Goal: Transaction & Acquisition: Purchase product/service

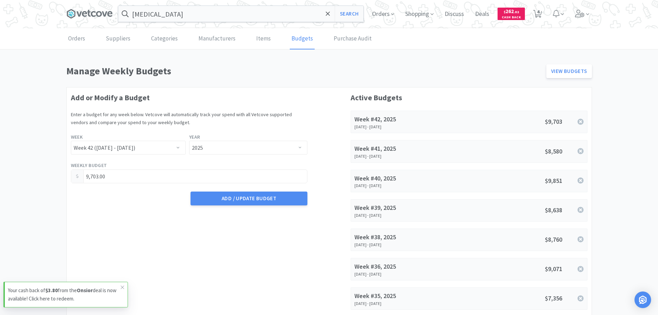
select select "42"
select select "2025"
click at [508, 13] on span "$ 262 . 82" at bounding box center [511, 11] width 15 height 7
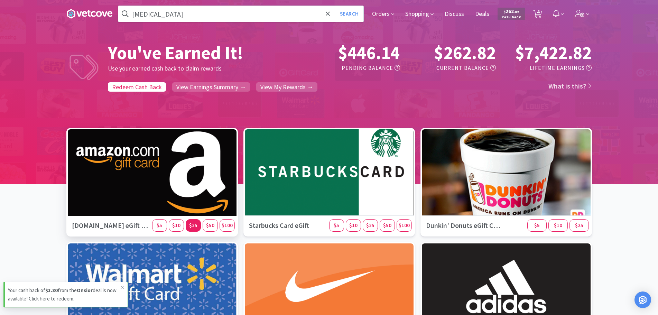
click at [190, 229] on div "$25" at bounding box center [193, 225] width 15 height 12
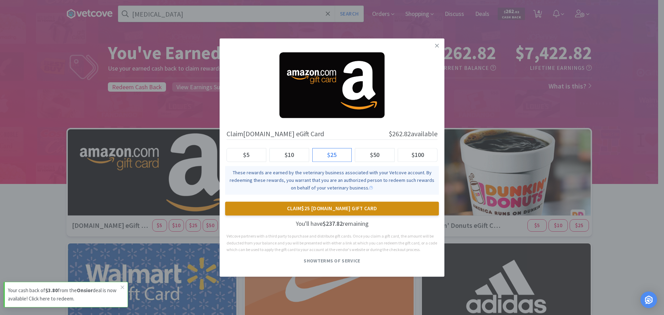
click at [294, 210] on button "Claim $25 [DOMAIN_NAME] Gift Card" at bounding box center [332, 209] width 214 height 14
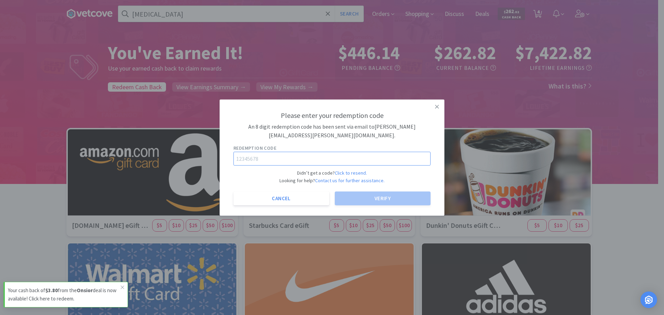
drag, startPoint x: 264, startPoint y: 149, endPoint x: 260, endPoint y: 159, distance: 11.1
paste input "24039823"
type input "24039823"
click at [375, 196] on button "Verify" at bounding box center [383, 199] width 96 height 14
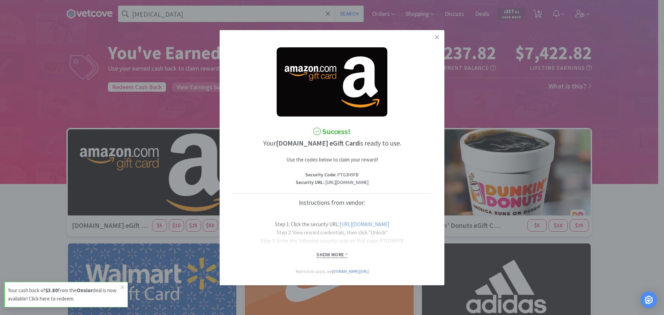
click at [328, 258] on span "Show More" at bounding box center [331, 254] width 31 height 7
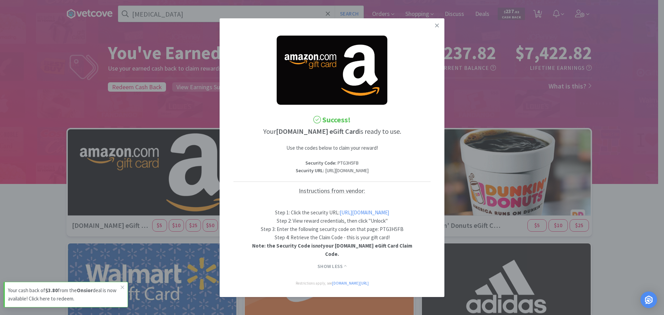
click at [363, 216] on link "[URL][DOMAIN_NAME]" at bounding box center [363, 212] width 49 height 7
drag, startPoint x: 356, startPoint y: 161, endPoint x: 334, endPoint y: 161, distance: 21.8
click at [334, 161] on p "Security Code : PTG3H5FB" at bounding box center [331, 163] width 197 height 8
copy p "PTG3H5FB"
click at [433, 26] on link at bounding box center [437, 25] width 12 height 15
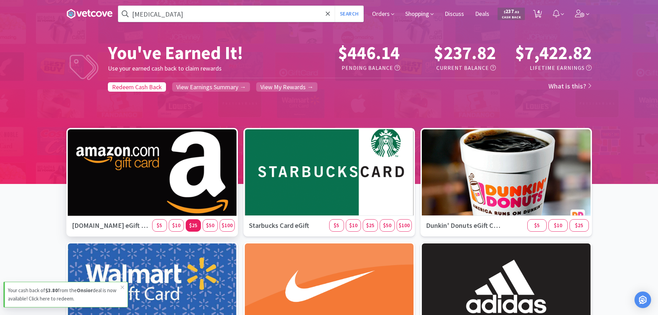
click at [190, 227] on span "$25" at bounding box center [193, 225] width 8 height 7
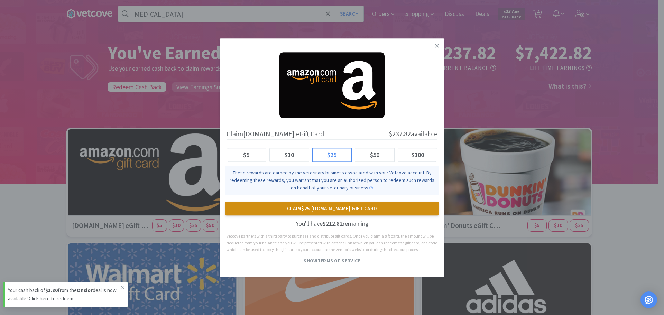
click at [320, 210] on button "Claim $25 [DOMAIN_NAME] Gift Card" at bounding box center [332, 209] width 214 height 14
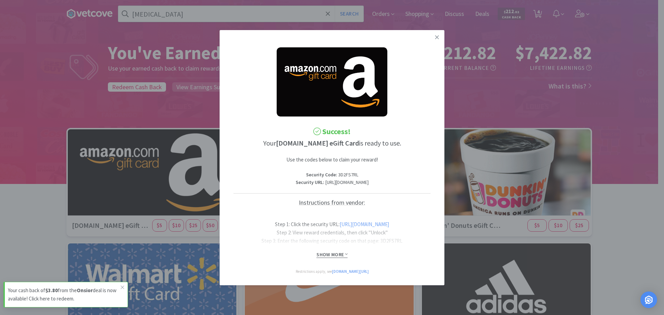
click at [332, 255] on span "Show More" at bounding box center [331, 254] width 31 height 7
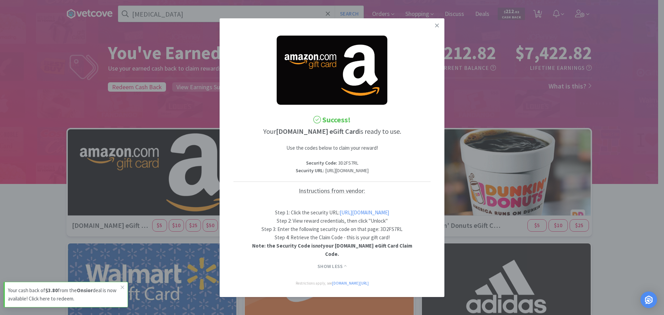
click at [339, 216] on link "[URL][DOMAIN_NAME]" at bounding box center [363, 212] width 49 height 7
drag, startPoint x: 348, startPoint y: 160, endPoint x: 334, endPoint y: 157, distance: 13.8
click at [334, 159] on p "Security Code : 3D2FS7RL" at bounding box center [331, 163] width 197 height 8
copy p "3D2FS7RL"
click at [435, 25] on icon at bounding box center [437, 25] width 4 height 6
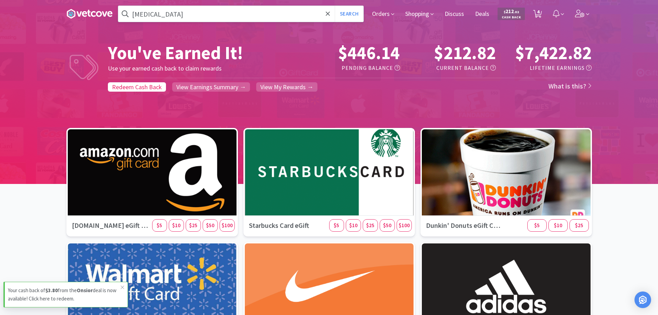
click at [179, 15] on input "[MEDICAL_DATA]" at bounding box center [240, 14] width 245 height 16
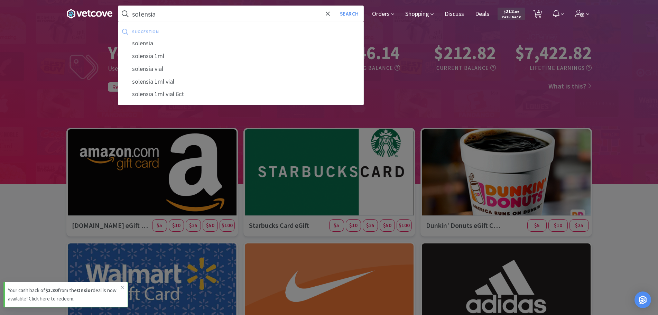
type input "solensia"
click at [335, 6] on button "Search" at bounding box center [349, 14] width 29 height 16
select select "1"
select select "3"
select select "1"
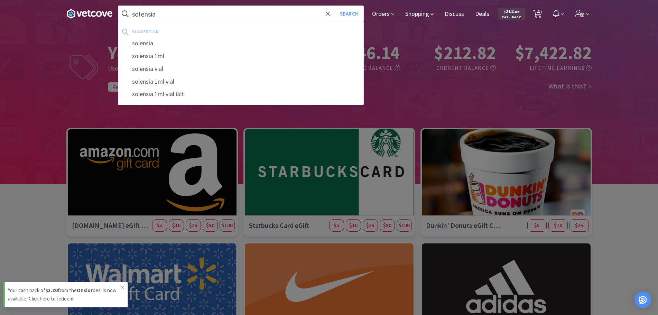
select select "10"
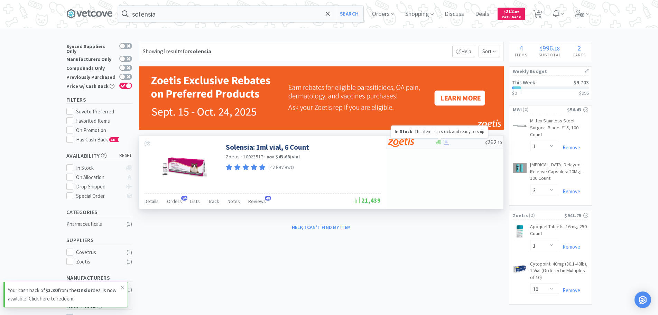
click at [439, 142] on icon at bounding box center [438, 142] width 5 height 4
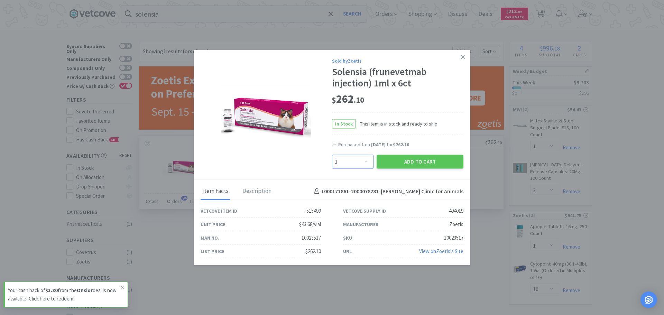
click at [359, 162] on select "Enter Quantity 1 2 3 4 5 6 7 8 9 10 11 12 13 14 15 16 17 18 19 20 Enter Quantity" at bounding box center [353, 162] width 42 height 14
select select "2"
click at [332, 155] on select "Enter Quantity 1 2 3 4 5 6 7 8 9 10 11 12 13 14 15 16 17 18 19 20 Enter Quantity" at bounding box center [353, 162] width 42 height 14
click at [418, 161] on button "Add to Cart" at bounding box center [419, 162] width 87 height 14
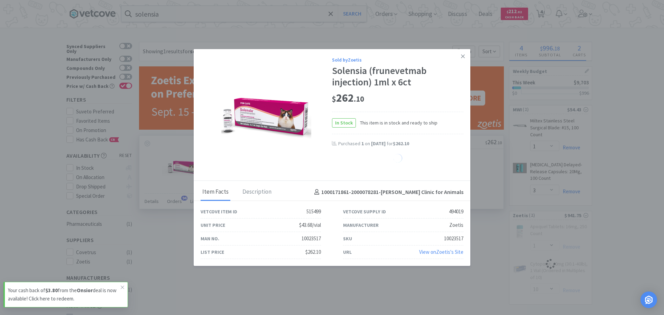
select select "2"
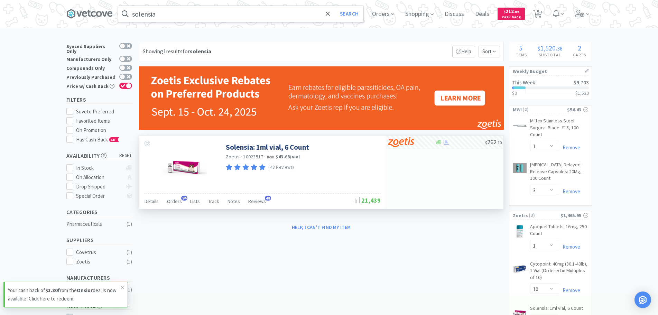
click at [173, 13] on input "solensia" at bounding box center [240, 14] width 245 height 16
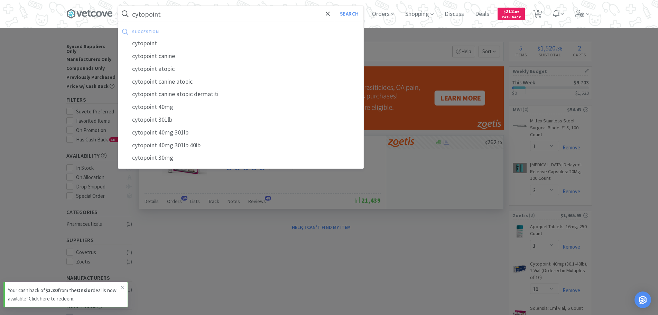
type input "cytopoint"
click at [335, 6] on button "Search" at bounding box center [349, 14] width 29 height 16
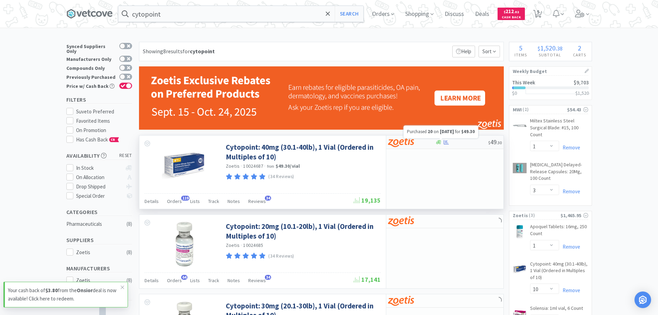
click at [448, 144] on icon at bounding box center [446, 142] width 5 height 4
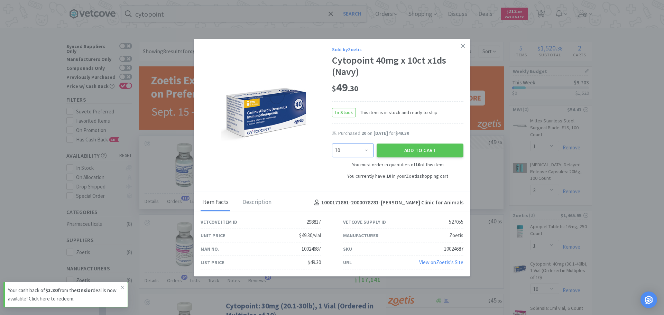
click at [355, 153] on select "Enter Quantity 10 20 30 40 50 60 70 80 90 100 110 120 130 140 150 160 170 180 1…" at bounding box center [353, 150] width 42 height 14
select select "30"
click at [332, 143] on select "Enter Quantity 10 20 30 40 50 60 70 80 90 100 110 120 130 140 150 160 170 180 1…" at bounding box center [353, 150] width 42 height 14
click at [418, 150] on button "Add to Cart" at bounding box center [419, 150] width 87 height 14
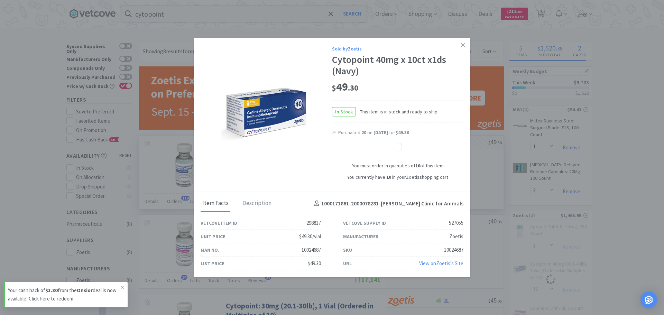
select select "40"
select select "1"
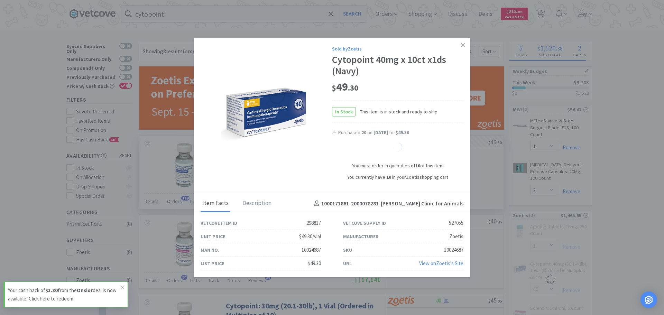
select select "1"
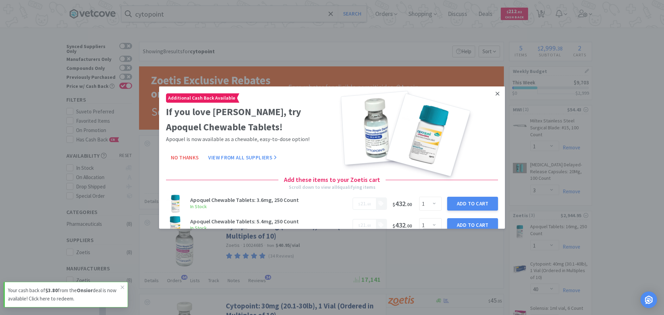
click at [493, 95] on link at bounding box center [497, 93] width 12 height 15
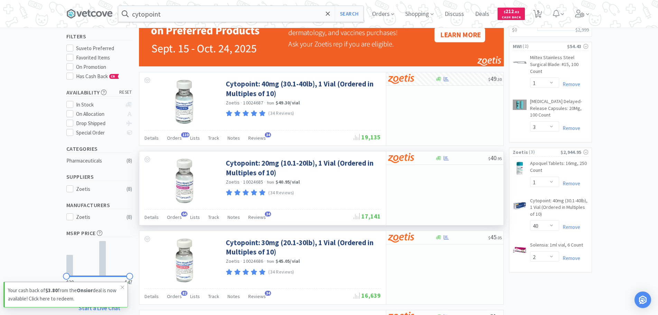
scroll to position [69, 0]
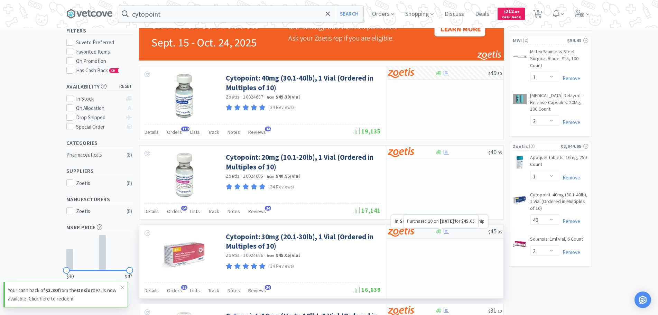
click at [446, 231] on icon at bounding box center [446, 231] width 5 height 5
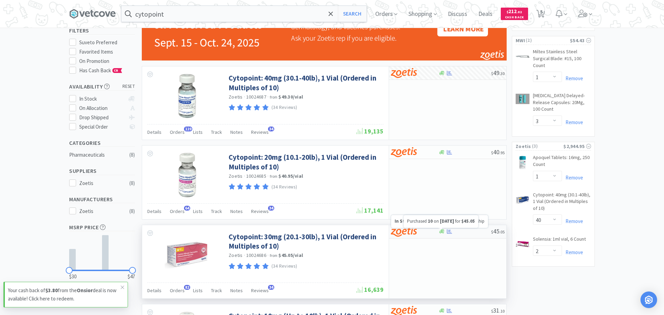
select select "10"
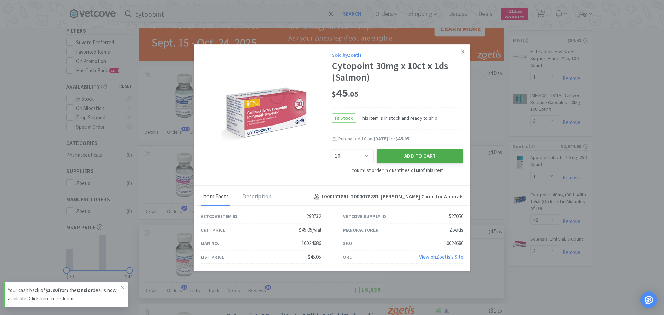
click at [405, 155] on button "Add to Cart" at bounding box center [419, 156] width 87 height 14
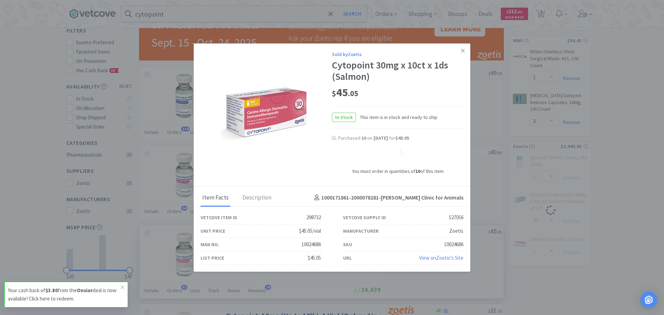
select select "10"
select select "40"
select select "2"
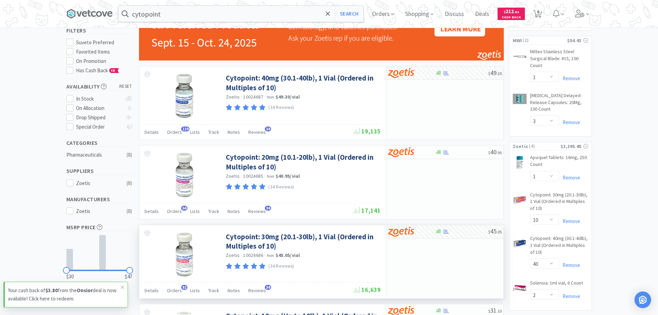
scroll to position [104, 0]
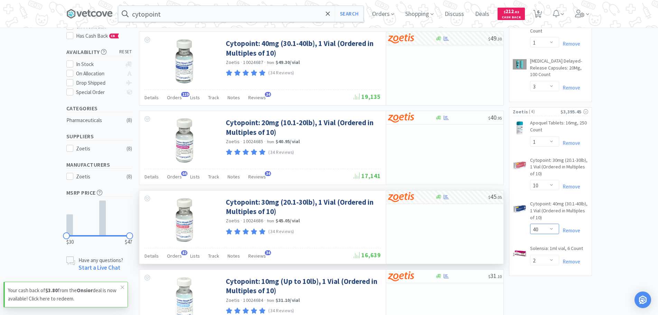
click at [552, 229] on select "Enter Quantity 1 2 3 4 5 6 7 8 9 10 11 12 13 14 15 16 17 18 19 20 40 Enter Quan…" at bounding box center [544, 229] width 29 height 10
type input "4"
type input "30"
type button "Submit"
click at [571, 229] on button "Update" at bounding box center [569, 229] width 23 height 10
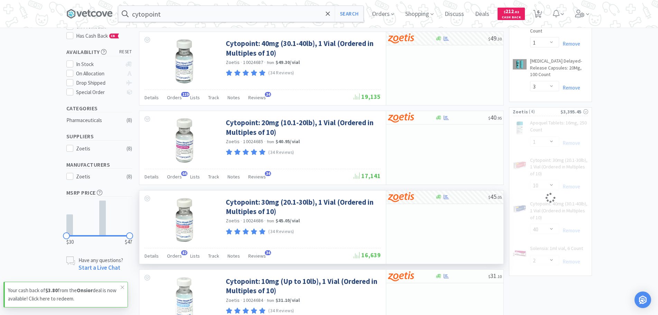
select select "30"
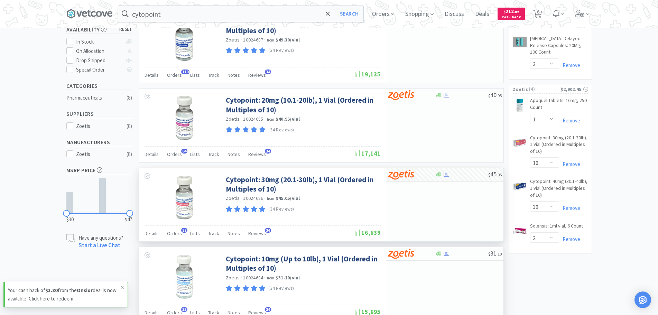
scroll to position [138, 0]
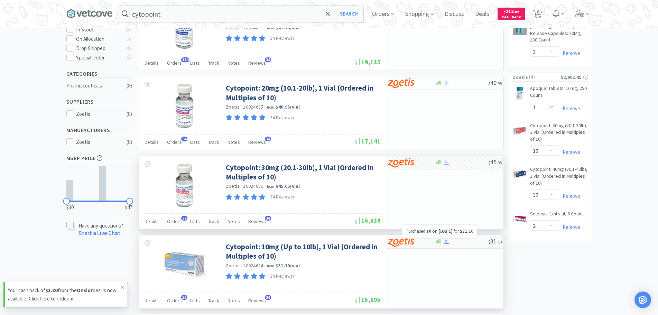
click at [442, 240] on div at bounding box center [461, 241] width 53 height 5
select select "10"
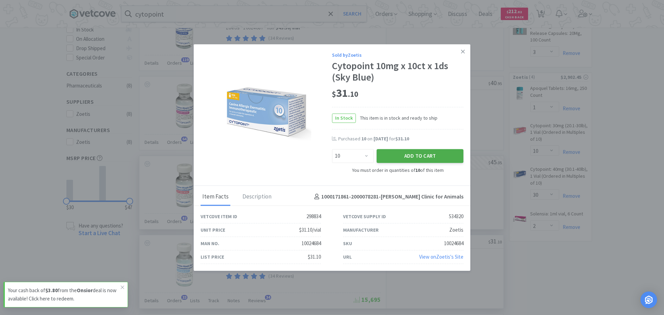
click at [411, 152] on button "Add to Cart" at bounding box center [419, 156] width 87 height 14
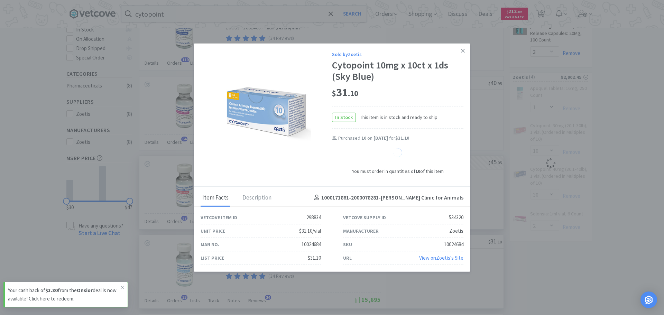
select select "10"
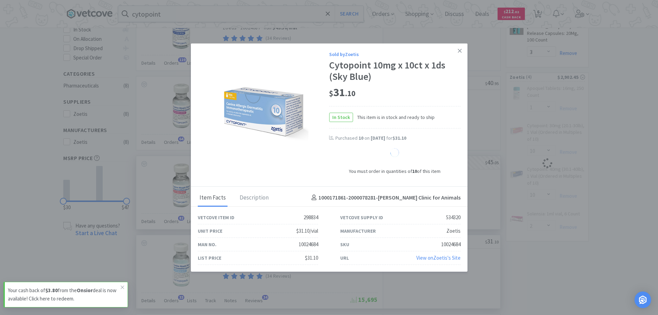
select select "30"
select select "2"
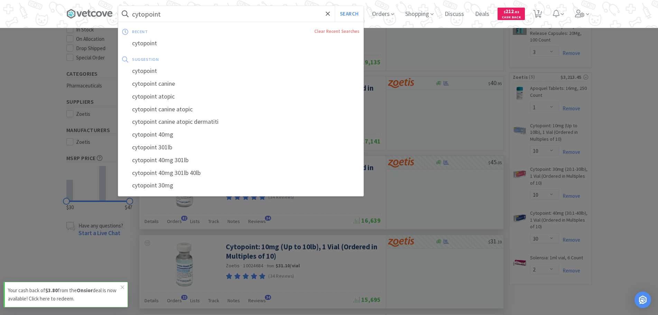
click at [174, 17] on input "cytopoint" at bounding box center [240, 14] width 245 height 16
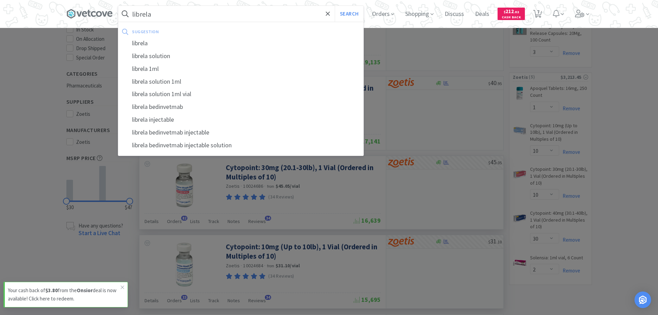
type input "librela"
click at [335, 6] on button "Search" at bounding box center [349, 14] width 29 height 16
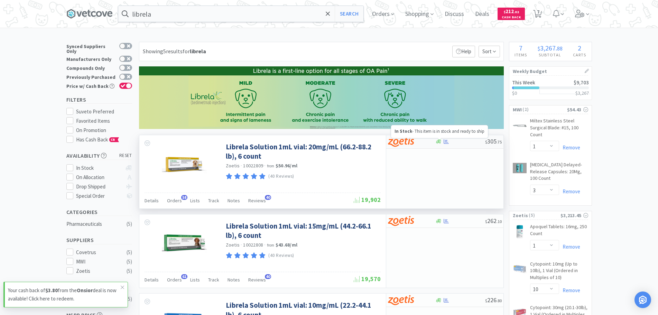
click at [441, 141] on div at bounding box center [438, 141] width 7 height 5
select select "1"
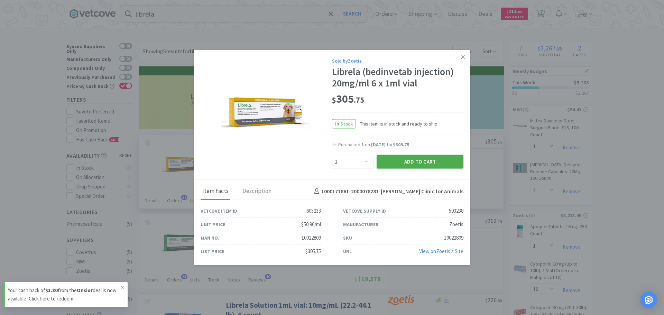
click at [429, 159] on button "Add to Cart" at bounding box center [419, 162] width 87 height 14
select select "1"
select select "2"
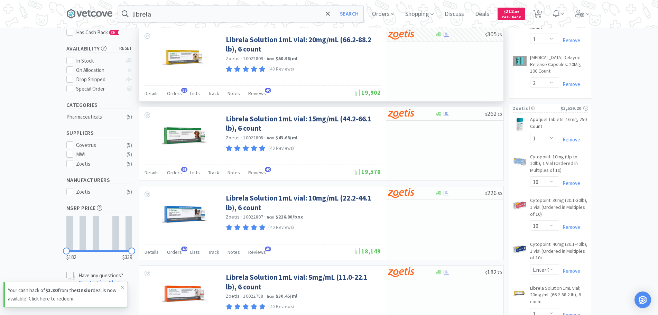
scroll to position [104, 0]
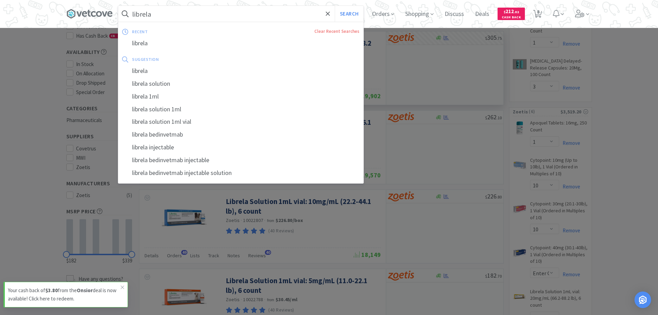
click at [187, 19] on input "librela" at bounding box center [240, 14] width 245 height 16
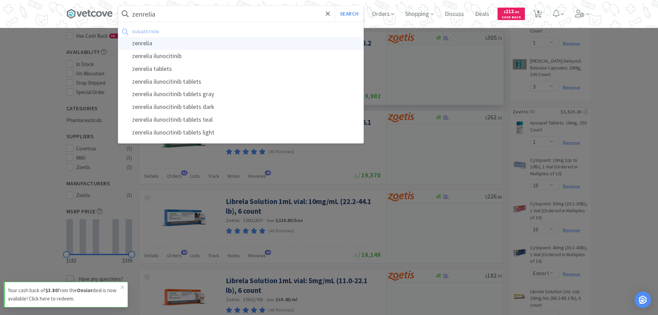
type input "zenrelia"
click at [183, 45] on div "zenrelia" at bounding box center [240, 43] width 245 height 13
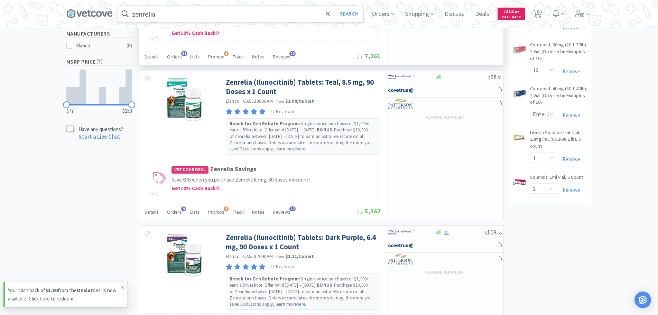
scroll to position [277, 0]
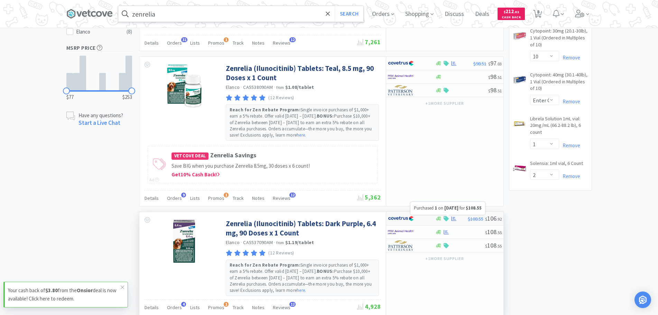
click at [451, 220] on icon at bounding box center [453, 218] width 5 height 5
select select "1"
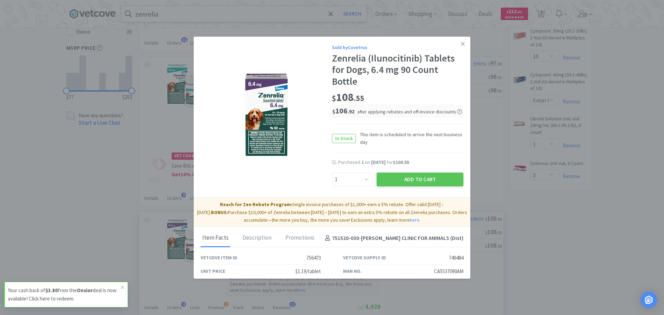
click at [400, 172] on div "Add to Cart" at bounding box center [420, 179] width 90 height 17
click at [398, 177] on button "Add to Cart" at bounding box center [419, 179] width 87 height 14
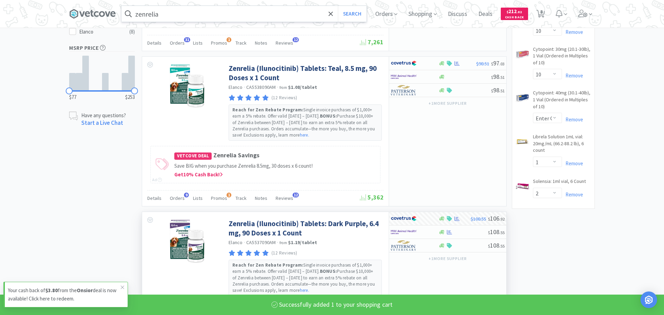
select select "1"
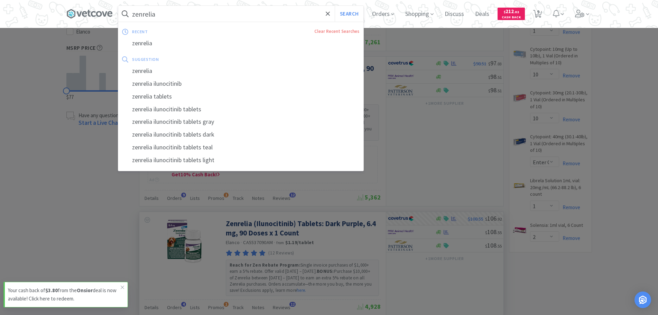
click at [175, 20] on input "zenrelia" at bounding box center [240, 14] width 245 height 16
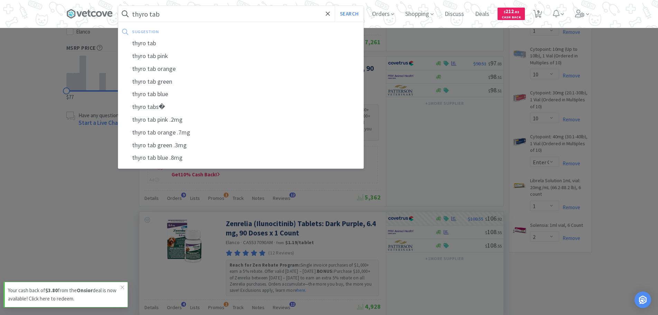
click at [335, 6] on button "Search" at bounding box center [349, 14] width 29 height 16
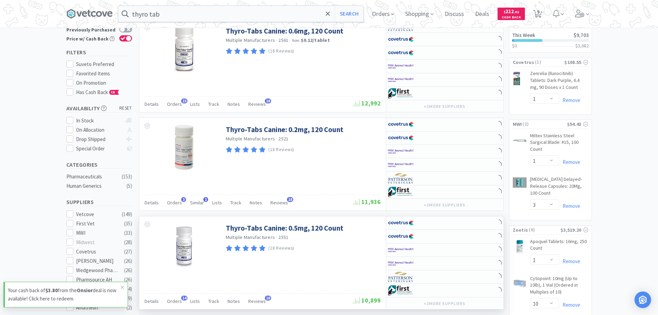
scroll to position [69, 0]
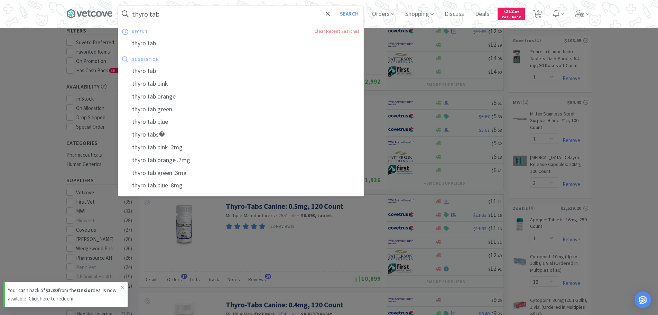
click at [182, 19] on input "thyro tab" at bounding box center [240, 14] width 245 height 16
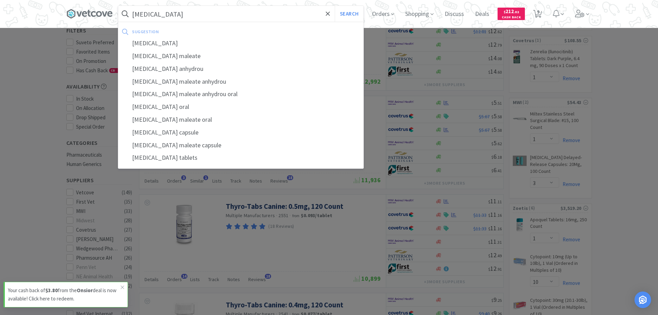
type input "[MEDICAL_DATA]"
click at [335, 6] on button "Search" at bounding box center [349, 14] width 29 height 16
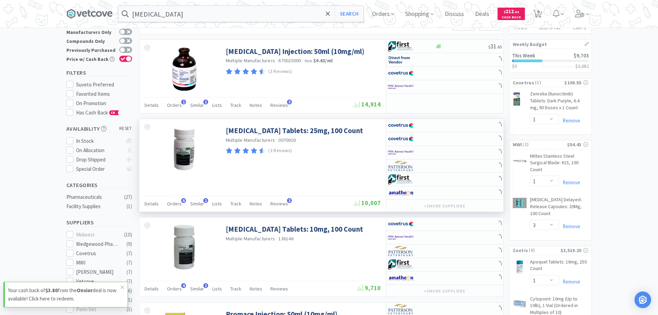
scroll to position [35, 0]
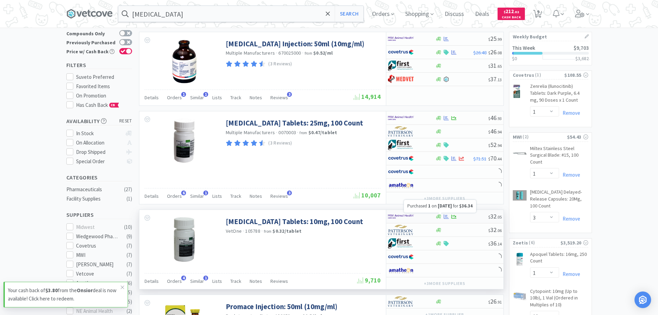
click at [447, 216] on icon at bounding box center [446, 216] width 5 height 4
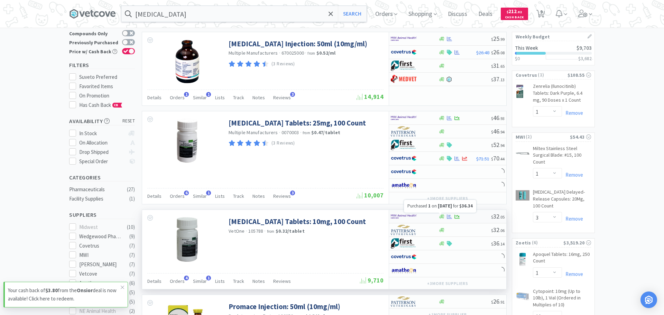
select select "1"
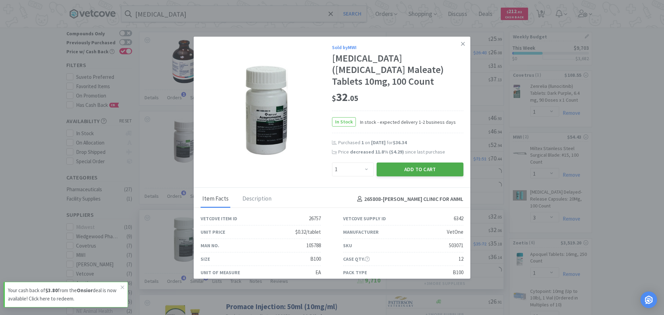
click at [383, 165] on button "Add to Cart" at bounding box center [419, 169] width 87 height 14
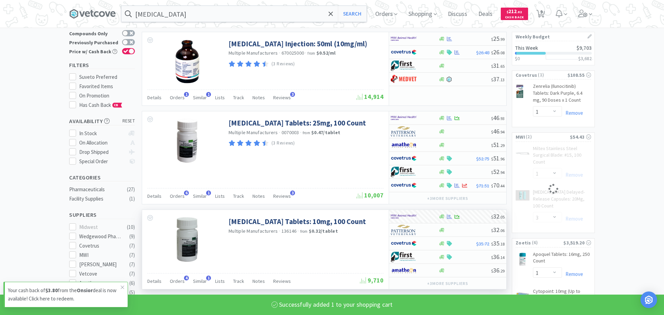
select select "1"
select select "3"
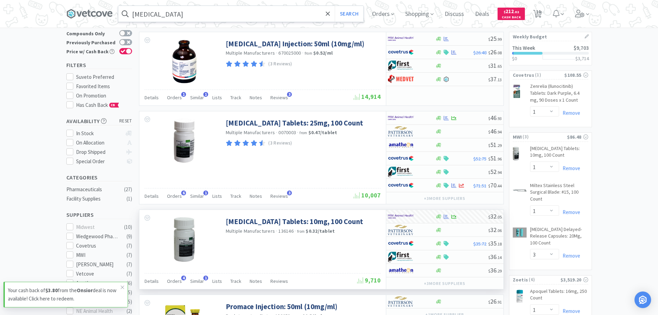
click at [184, 17] on input "[MEDICAL_DATA]" at bounding box center [240, 14] width 245 height 16
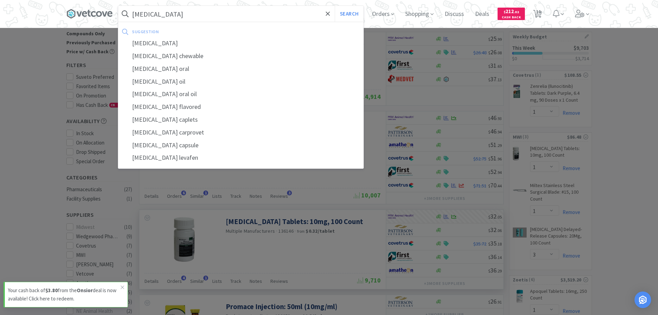
type input "[MEDICAL_DATA]"
click at [335, 6] on button "Search" at bounding box center [349, 14] width 29 height 16
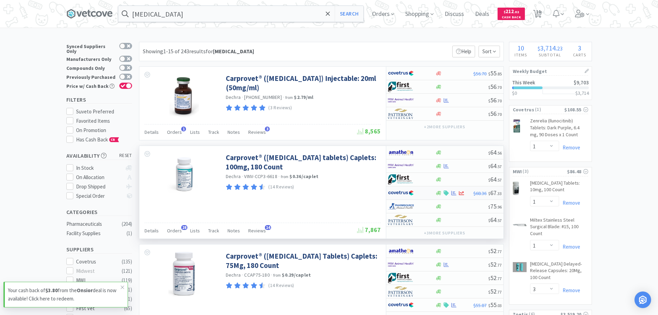
click at [457, 194] on div at bounding box center [454, 192] width 38 height 5
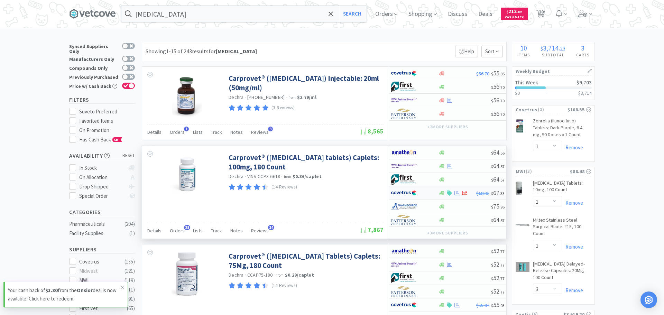
select select "1"
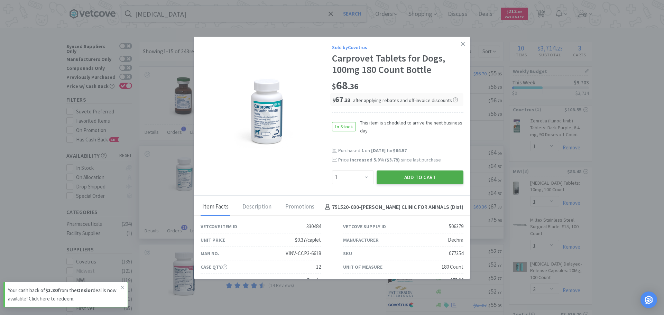
click at [416, 171] on button "Add to Cart" at bounding box center [419, 177] width 87 height 14
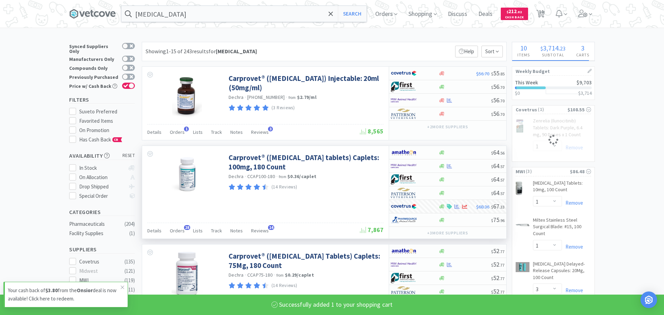
select select "1"
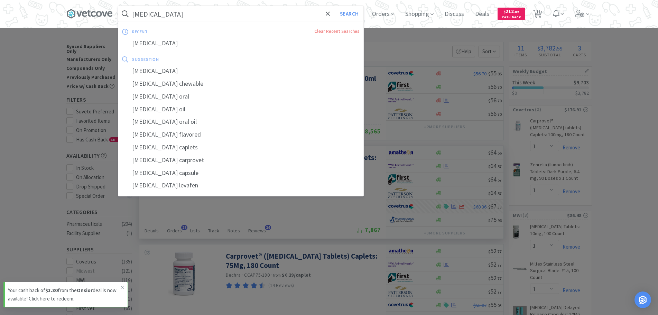
click at [183, 12] on input "[MEDICAL_DATA]" at bounding box center [240, 14] width 245 height 16
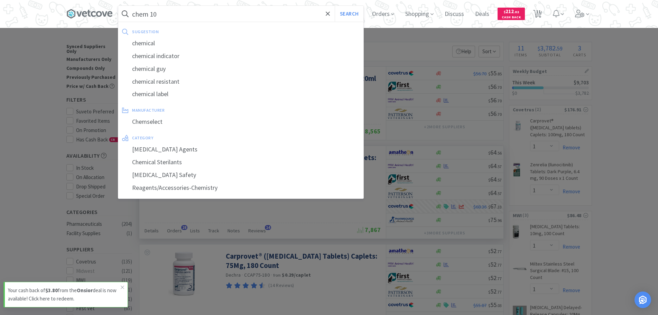
type input "chem 10"
click at [335, 6] on button "Search" at bounding box center [349, 14] width 29 height 16
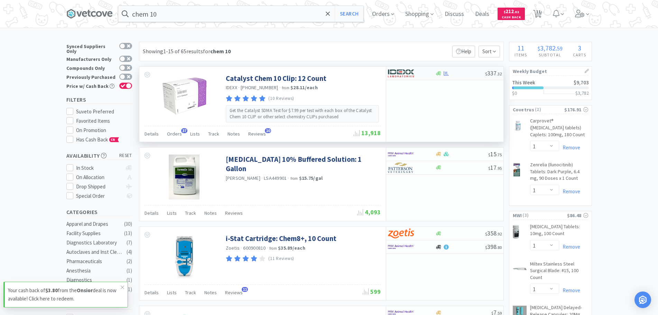
click at [445, 74] on icon at bounding box center [446, 73] width 5 height 5
select select "1"
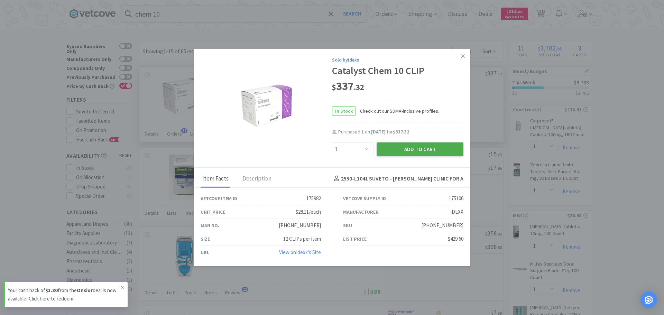
click at [417, 151] on button "Add to Cart" at bounding box center [419, 149] width 87 height 14
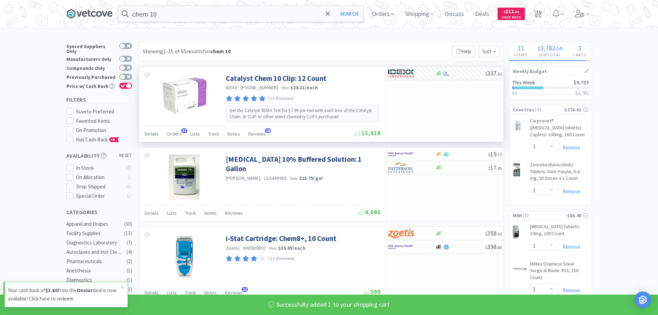
select select "1"
click at [200, 13] on input "chem 10" at bounding box center [240, 14] width 245 height 16
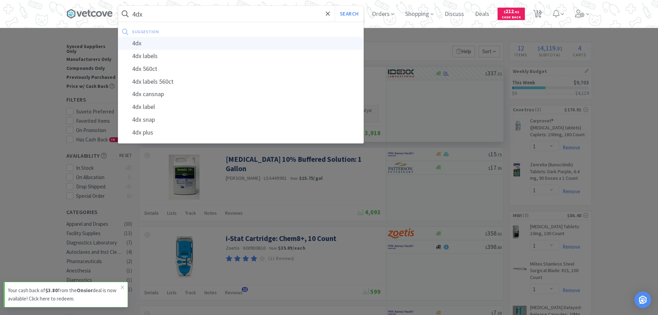
type input "4dx"
click at [136, 42] on div "4dx" at bounding box center [240, 43] width 245 height 13
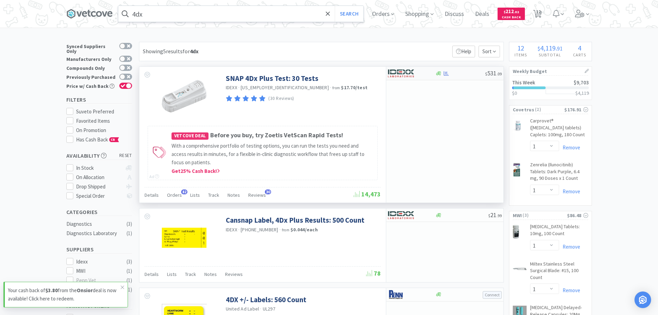
click at [442, 73] on div at bounding box center [460, 73] width 50 height 5
select select "1"
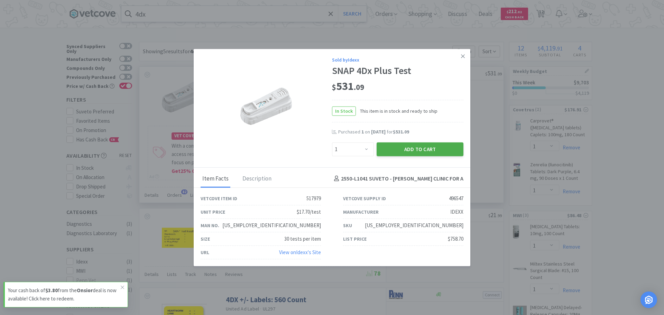
click at [401, 149] on button "Add to Cart" at bounding box center [419, 149] width 87 height 14
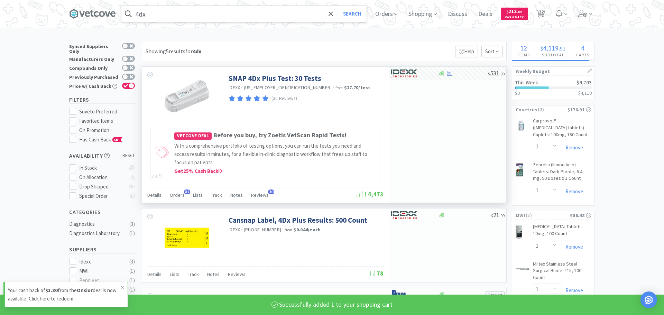
select select "1"
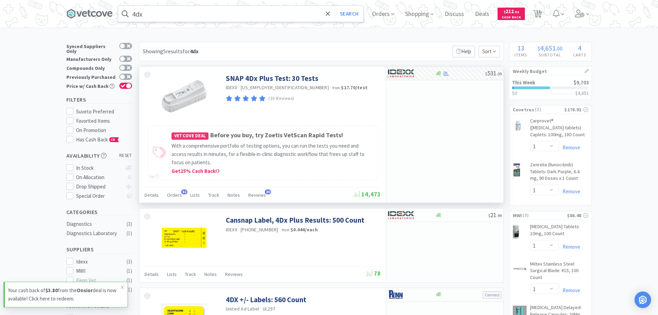
click at [165, 10] on input "4dx" at bounding box center [240, 14] width 245 height 16
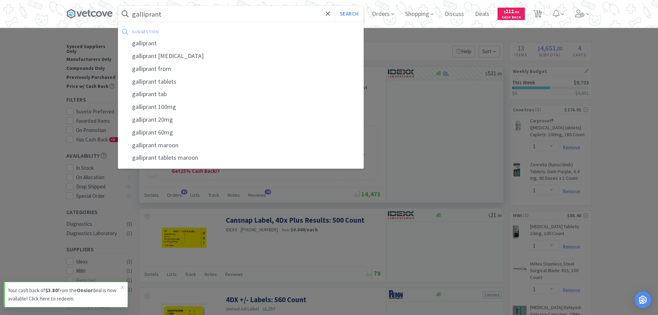
type input "galliprant"
click at [335, 6] on button "Search" at bounding box center [349, 14] width 29 height 16
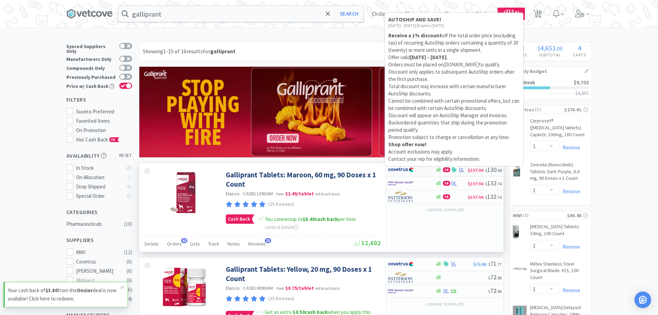
click at [451, 168] on icon at bounding box center [453, 169] width 5 height 5
select select "1"
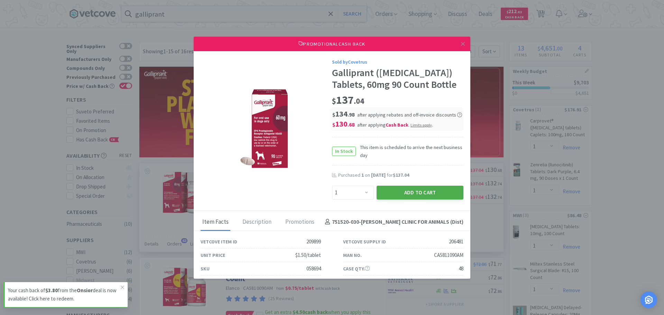
click at [424, 194] on button "Add to Cart" at bounding box center [419, 193] width 87 height 14
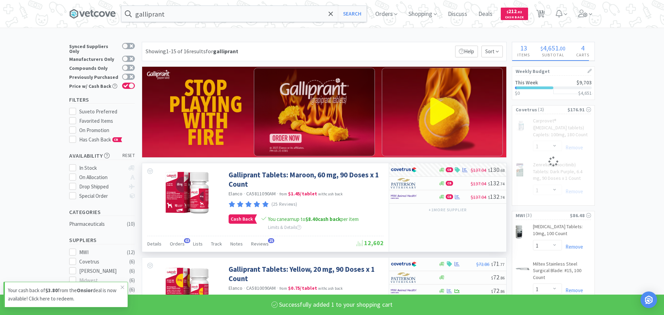
select select "1"
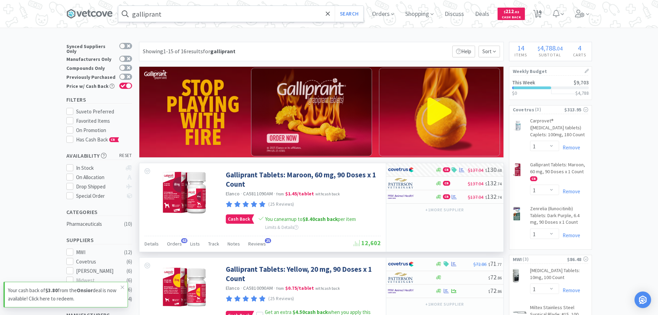
click at [164, 17] on input "galliprant" at bounding box center [240, 14] width 245 height 16
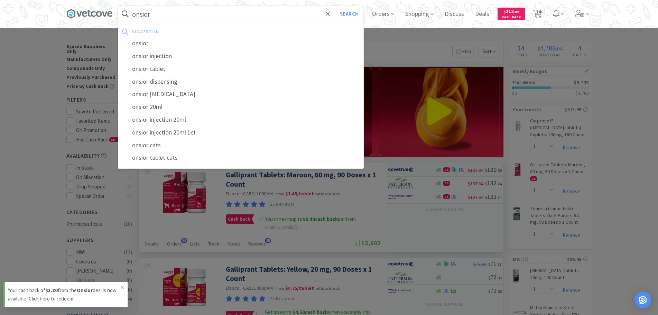
type input "onsior"
click at [335, 6] on button "Search" at bounding box center [349, 14] width 29 height 16
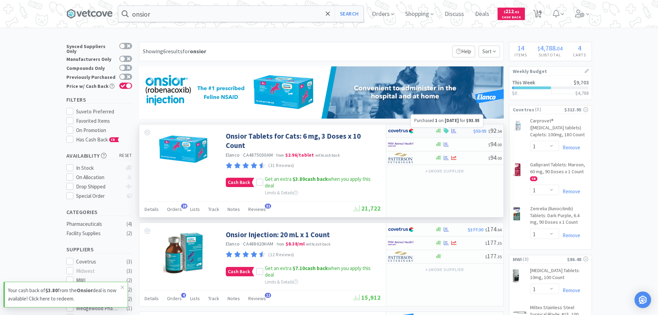
click at [456, 133] on icon at bounding box center [453, 131] width 5 height 4
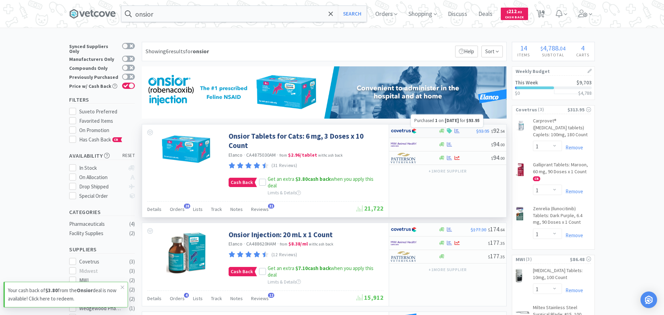
select select "1"
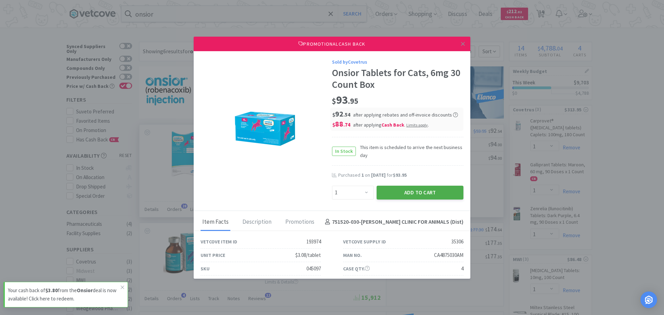
click at [408, 192] on button "Add to Cart" at bounding box center [419, 193] width 87 height 14
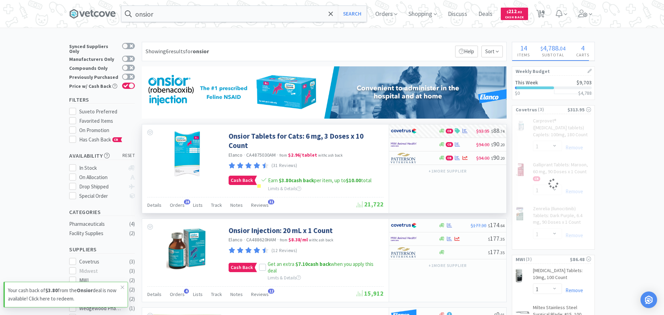
select select "1"
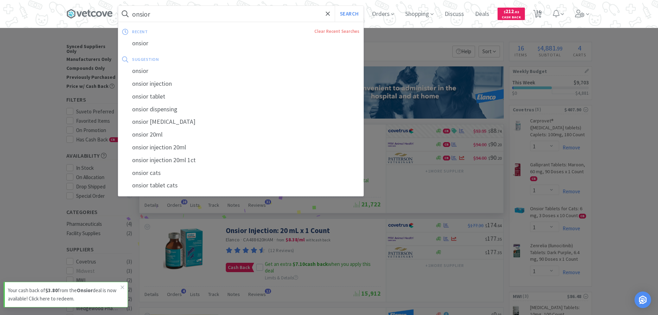
click at [196, 9] on input "onsior" at bounding box center [240, 14] width 245 height 16
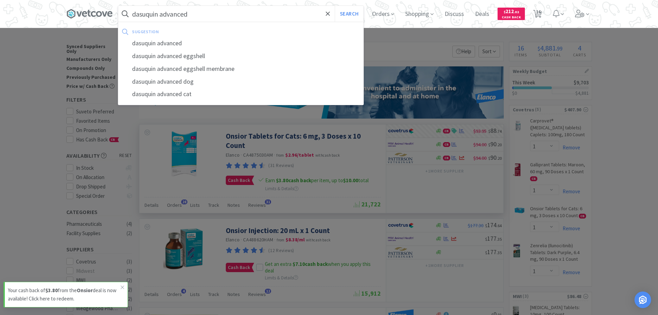
type input "dasuquin advanced"
click at [335, 6] on button "Search" at bounding box center [349, 14] width 29 height 16
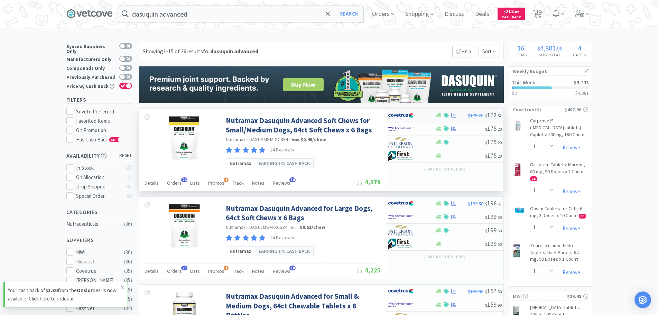
click at [453, 117] on icon at bounding box center [453, 115] width 5 height 4
select select "1"
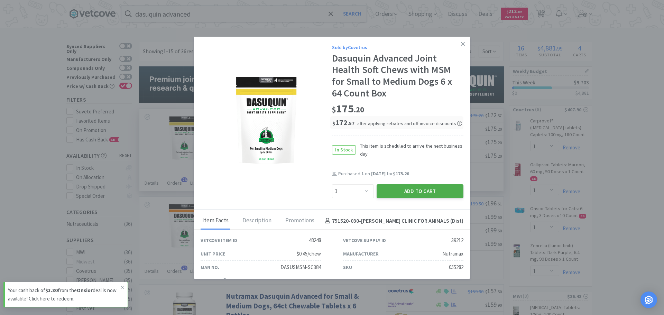
click at [432, 197] on button "Add to Cart" at bounding box center [419, 191] width 87 height 14
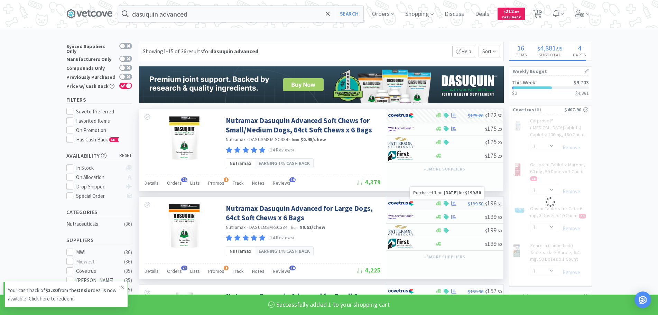
click at [454, 203] on icon at bounding box center [453, 203] width 5 height 5
select select "1"
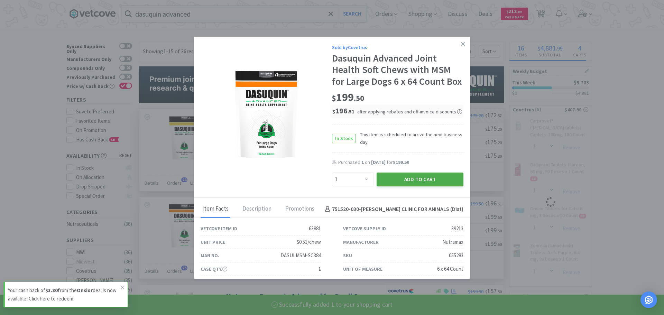
click at [436, 186] on button "Add to Cart" at bounding box center [419, 179] width 87 height 14
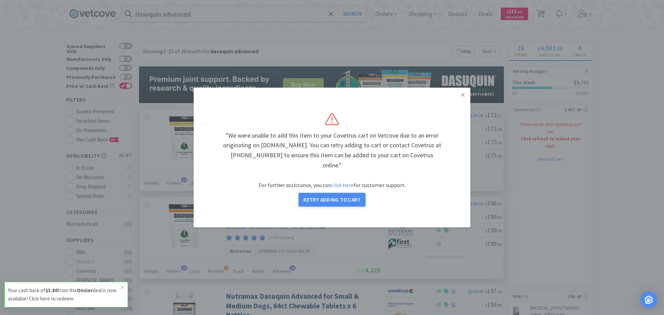
select select "1"
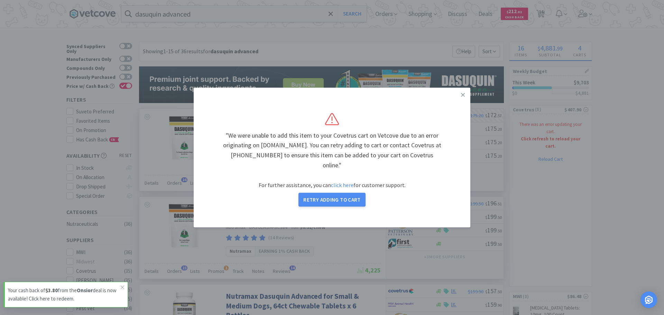
select select "1"
click at [340, 197] on button "Retry Adding to Cart" at bounding box center [331, 200] width 67 height 14
select select "1"
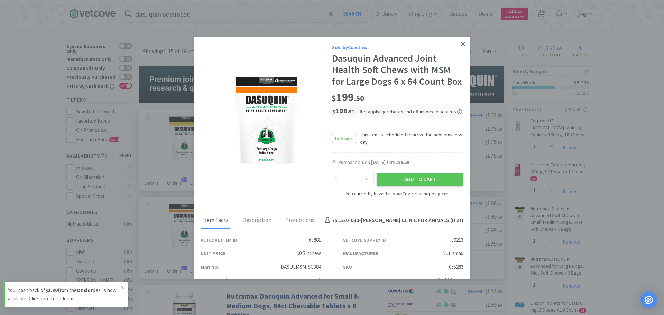
click at [461, 46] on icon at bounding box center [463, 44] width 4 height 6
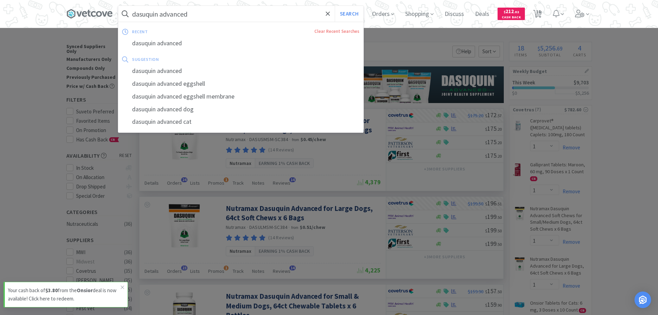
click at [224, 13] on input "dasuquin advanced" at bounding box center [240, 14] width 245 height 16
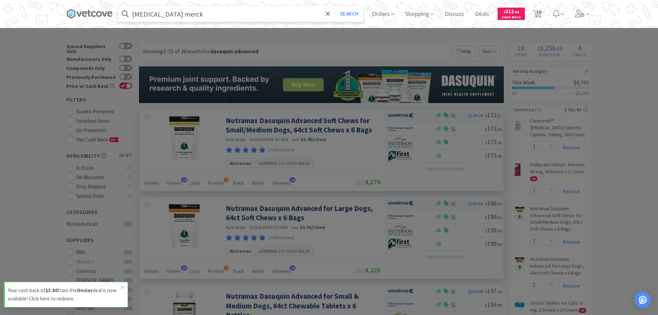
type input "[MEDICAL_DATA] merck"
click at [335, 6] on button "Search" at bounding box center [349, 14] width 29 height 16
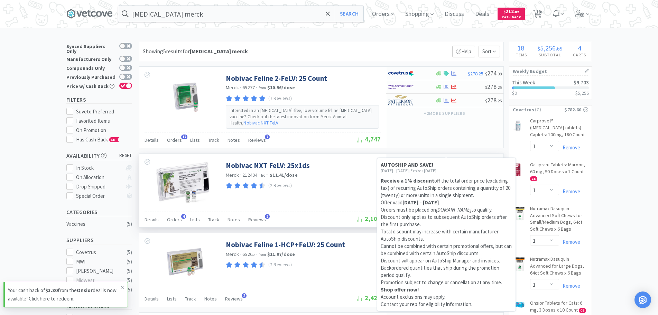
click at [449, 158] on icon at bounding box center [446, 160] width 5 height 5
select select "1"
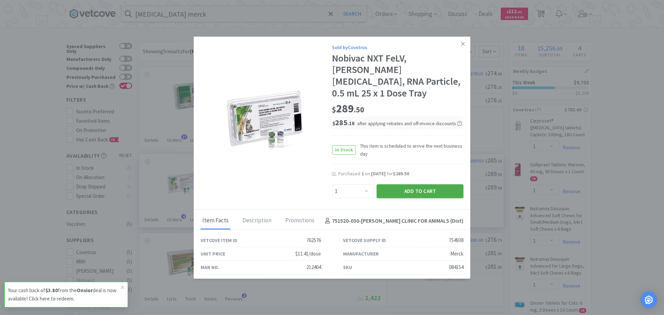
click at [423, 192] on button "Add to Cart" at bounding box center [419, 191] width 87 height 14
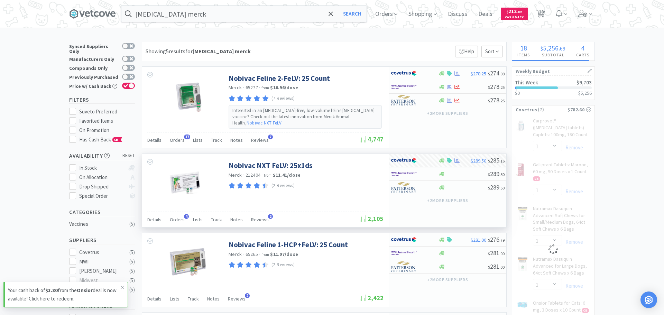
select select "1"
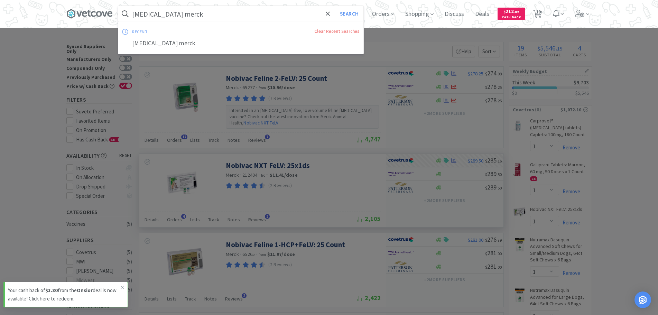
click at [191, 11] on input "[MEDICAL_DATA] merck" at bounding box center [240, 14] width 245 height 16
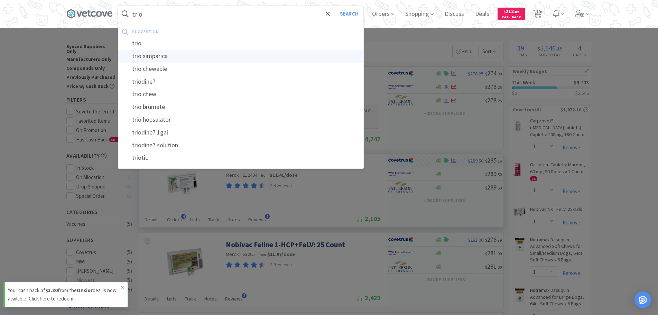
click at [141, 58] on div "trio simparica" at bounding box center [240, 56] width 245 height 13
type input "trio simparica"
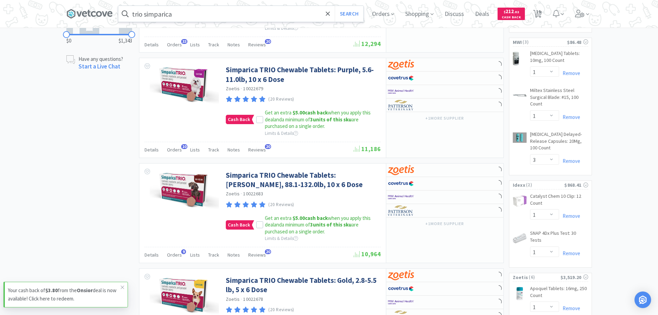
scroll to position [380, 0]
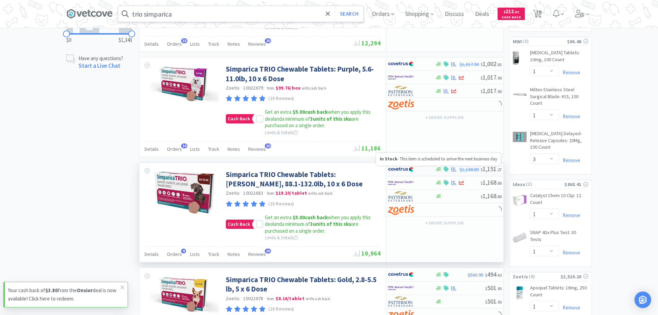
click at [435, 171] on div at bounding box center [411, 170] width 47 height 12
select select "2"
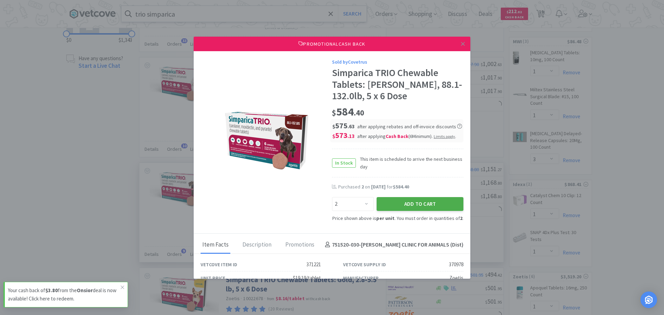
click at [429, 202] on button "Add to Cart" at bounding box center [419, 204] width 87 height 14
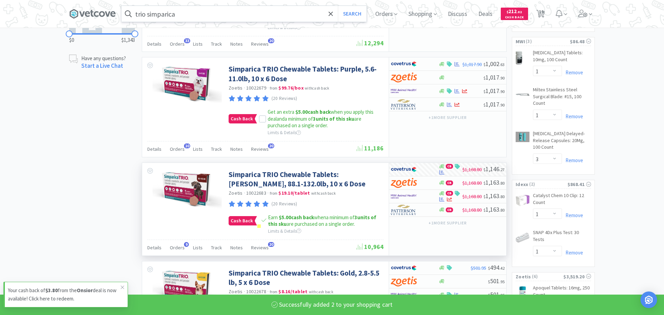
select select "2"
select select "1"
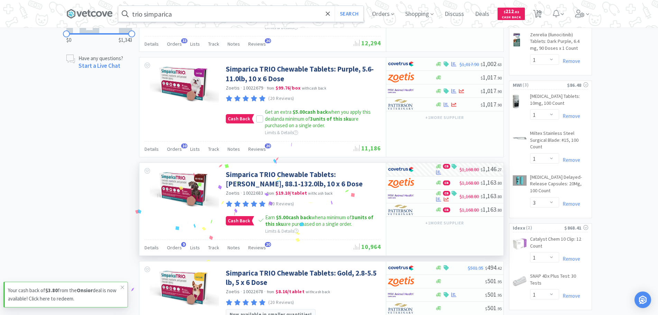
click at [176, 15] on input "trio simparica" at bounding box center [240, 14] width 245 height 16
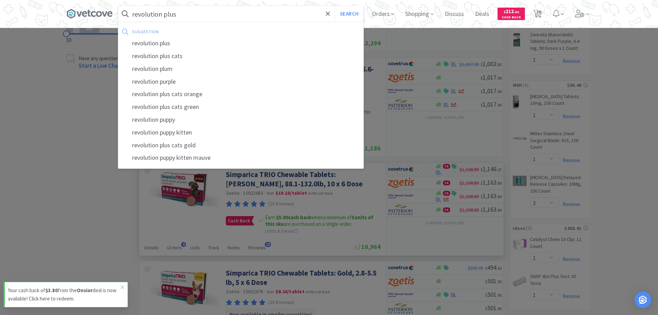
type input "revolution plus"
click at [335, 6] on button "Search" at bounding box center [349, 14] width 29 height 16
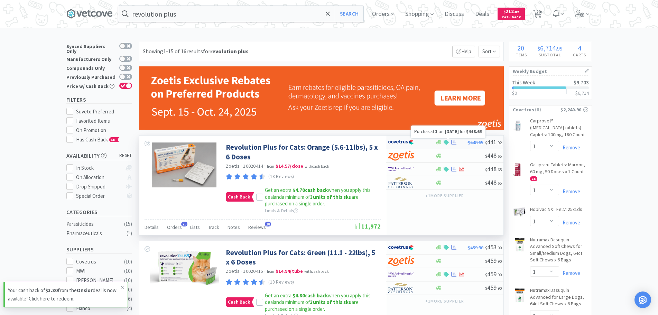
click at [455, 141] on icon at bounding box center [453, 142] width 5 height 5
select select "1"
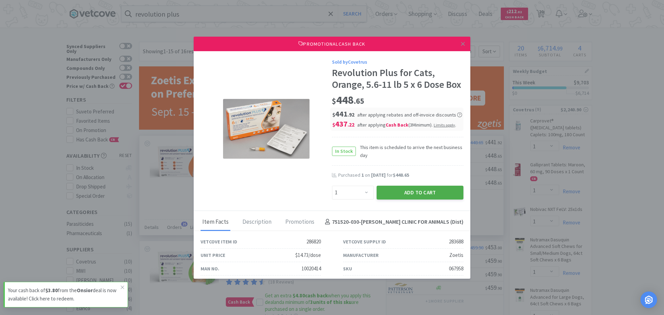
click at [415, 199] on button "Add to Cart" at bounding box center [419, 193] width 87 height 14
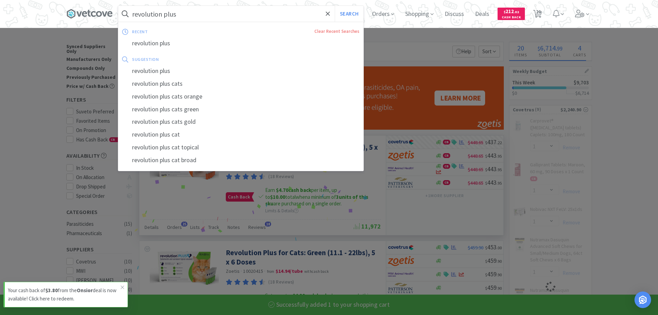
click at [186, 13] on input "revolution plus" at bounding box center [240, 14] width 245 height 16
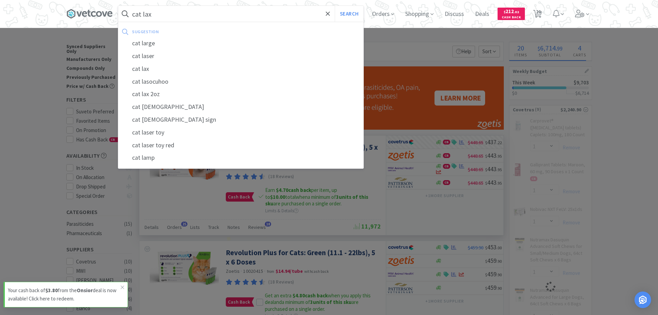
type input "cat lax"
click at [335, 6] on button "Search" at bounding box center [349, 14] width 29 height 16
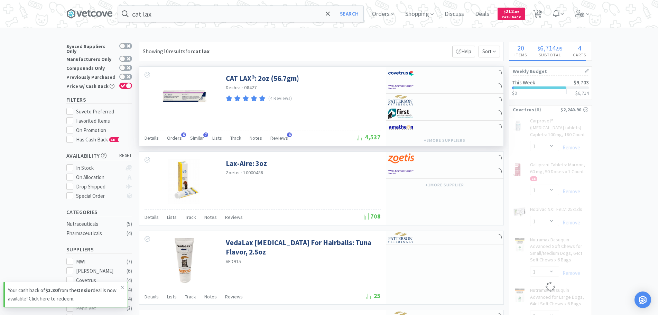
select select "2"
select select "1"
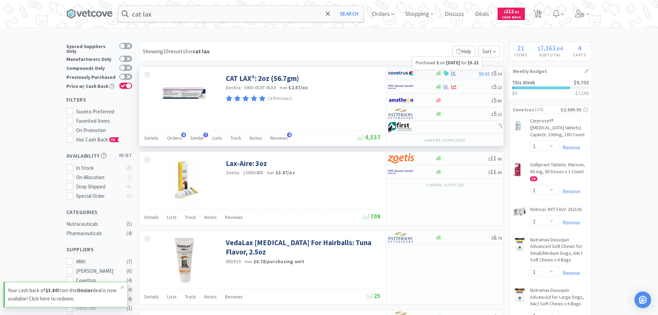
click at [454, 73] on icon at bounding box center [453, 73] width 5 height 5
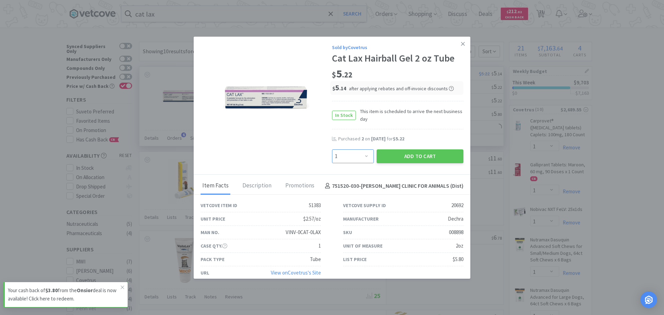
click at [346, 158] on select "Enter Quantity 1 2 3 4 5 6 7 8 9 10 11 12 13 14 15 16 17 18 19 20 Enter Quantity" at bounding box center [353, 156] width 42 height 14
select select "10"
click at [332, 149] on select "Enter Quantity 1 2 3 4 5 6 7 8 9 10 11 12 13 14 15 16 17 18 19 20 Enter Quantity" at bounding box center [353, 156] width 42 height 14
click at [399, 156] on button "Add to Cart" at bounding box center [419, 156] width 87 height 14
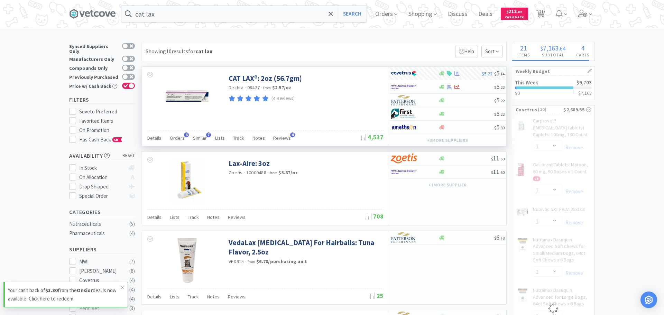
select select "10"
select select "2"
select select "1"
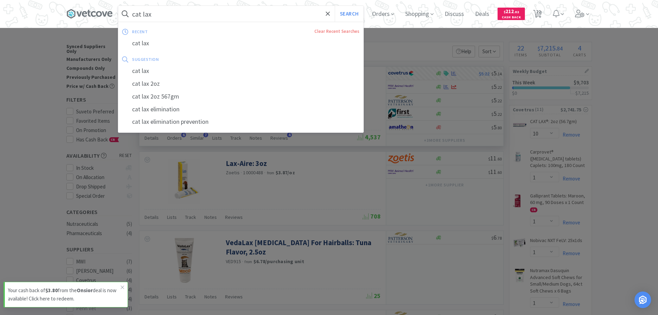
click at [170, 21] on input "cat lax" at bounding box center [240, 14] width 245 height 16
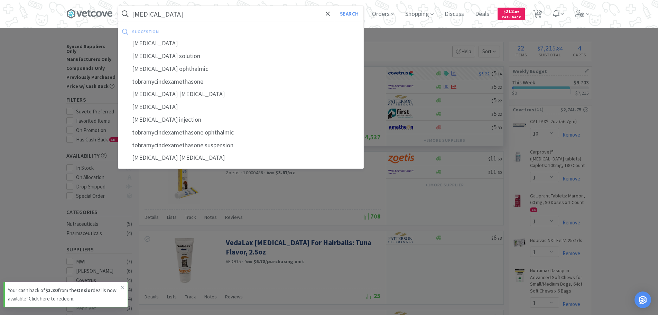
type input "[MEDICAL_DATA]"
click at [335, 6] on button "Search" at bounding box center [349, 14] width 29 height 16
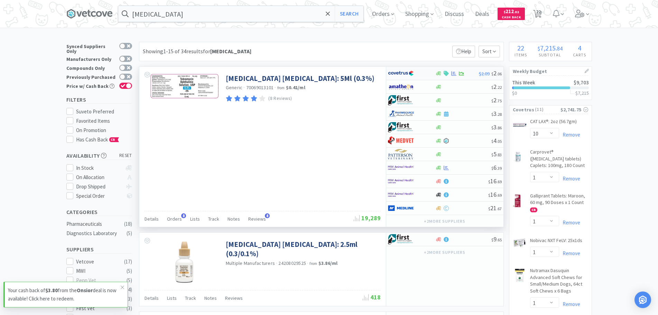
click at [450, 69] on div "$2.09 $ 2 . 06" at bounding box center [444, 73] width 117 height 13
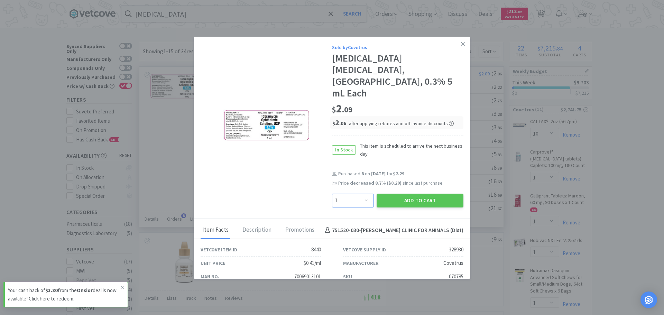
click at [360, 194] on select "Enter Quantity 1 2 3 4 5 6 7 8 9 10 11 12 13 14 15 16 17 18 19 20 Enter Quantity" at bounding box center [353, 201] width 42 height 14
select select "4"
click at [332, 194] on select "Enter Quantity 1 2 3 4 5 6 7 8 9 10 11 12 13 14 15 16 17 18 19 20 Enter Quantity" at bounding box center [353, 201] width 42 height 14
click at [392, 194] on button "Add to Cart" at bounding box center [419, 201] width 87 height 14
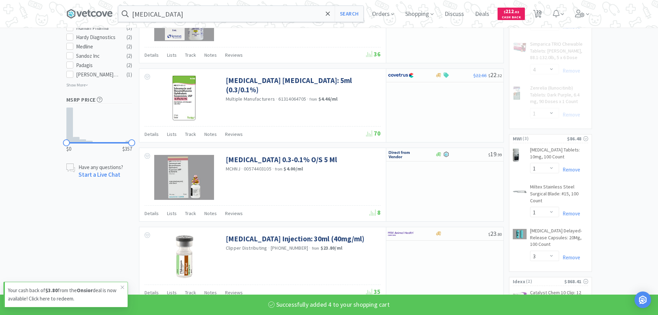
scroll to position [449, 0]
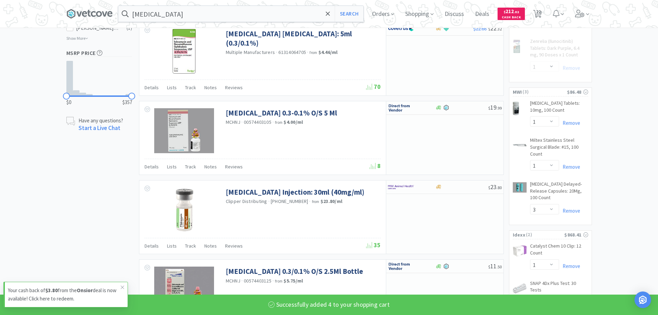
select select "4"
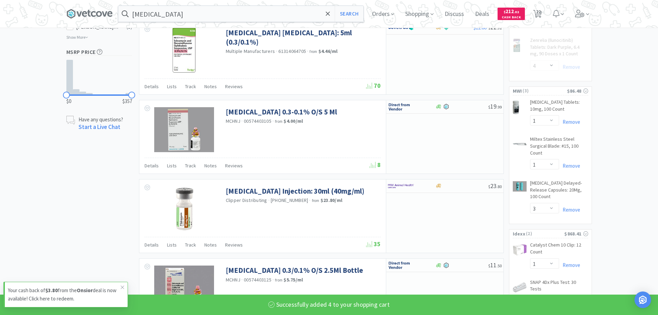
select select "1"
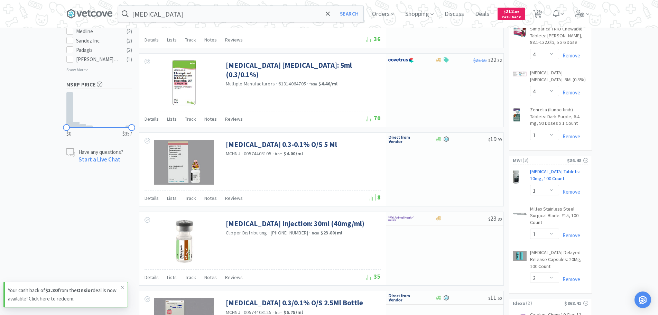
scroll to position [484, 0]
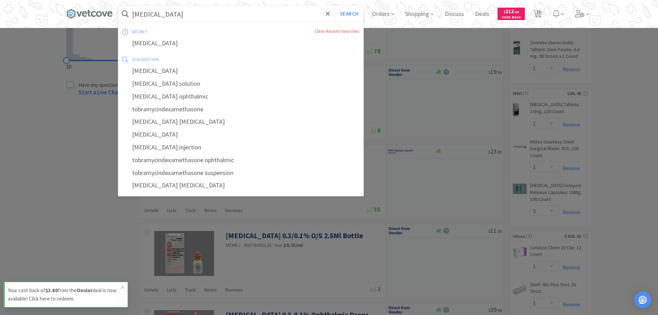
click at [187, 20] on input "[MEDICAL_DATA]" at bounding box center [240, 14] width 245 height 16
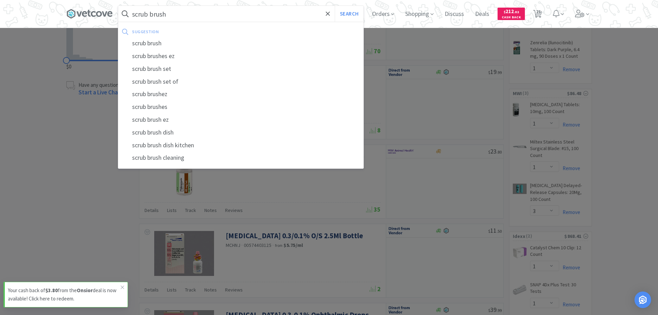
click at [335, 6] on button "Search" at bounding box center [349, 14] width 29 height 16
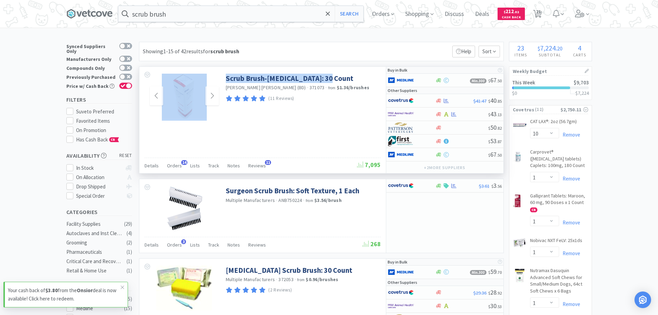
drag, startPoint x: 333, startPoint y: 78, endPoint x: 186, endPoint y: 78, distance: 146.6
click at [186, 78] on div "Scrub Brush-[MEDICAL_DATA]: 30 Count [PERSON_NAME] [PERSON_NAME] (BD) · 371073 …" at bounding box center [262, 95] width 246 height 57
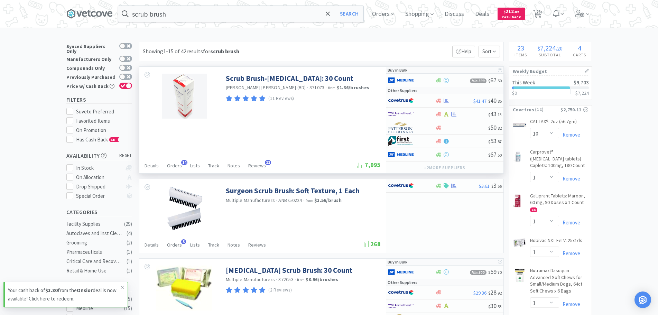
click at [328, 100] on div "(11 Reviews)" at bounding box center [302, 98] width 153 height 9
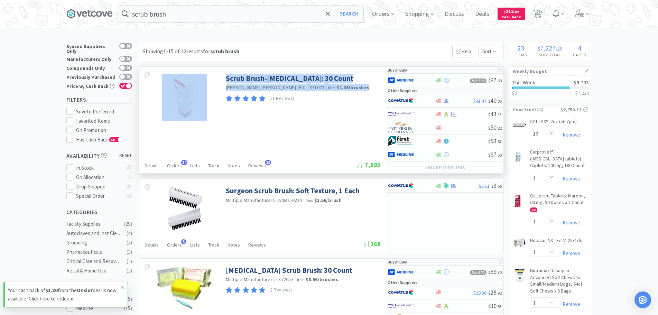
drag, startPoint x: 336, startPoint y: 89, endPoint x: 205, endPoint y: 72, distance: 132.5
click at [200, 71] on div "Scrub Brush-[MEDICAL_DATA]: 30 Count [PERSON_NAME] [PERSON_NAME] (BD) · 371073 …" at bounding box center [262, 95] width 246 height 57
copy div "Scrub Brush-[MEDICAL_DATA]: 30 Count [PERSON_NAME] [PERSON_NAME] (BD) · 371073 …"
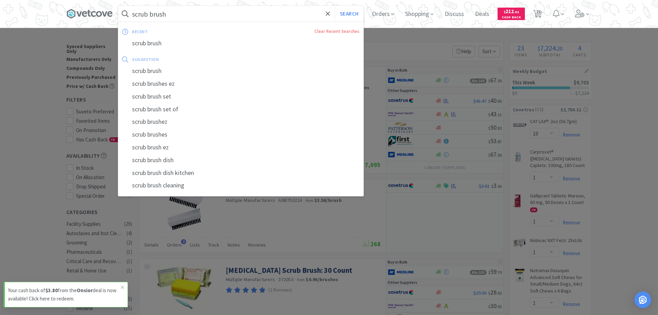
click at [194, 19] on input "scrub brush" at bounding box center [240, 14] width 245 height 16
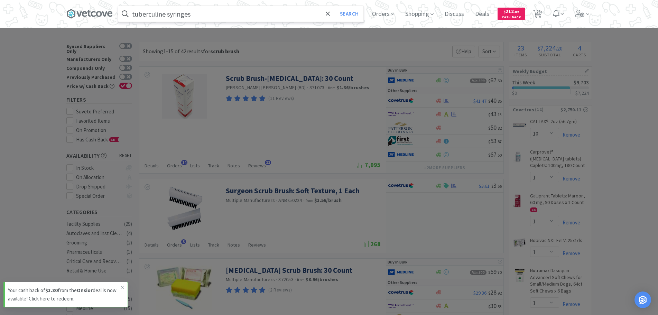
type input "tuberculine syringes"
click at [335, 6] on button "Search" at bounding box center [349, 14] width 29 height 16
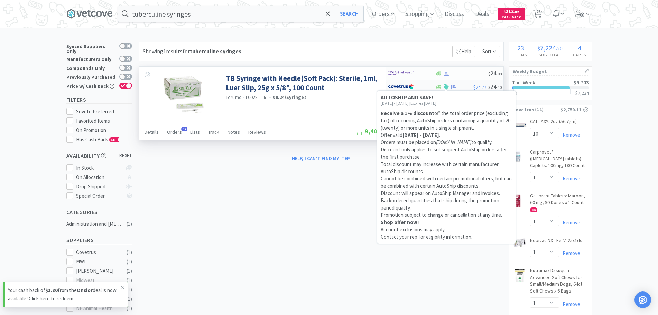
click at [448, 85] on icon at bounding box center [446, 86] width 5 height 5
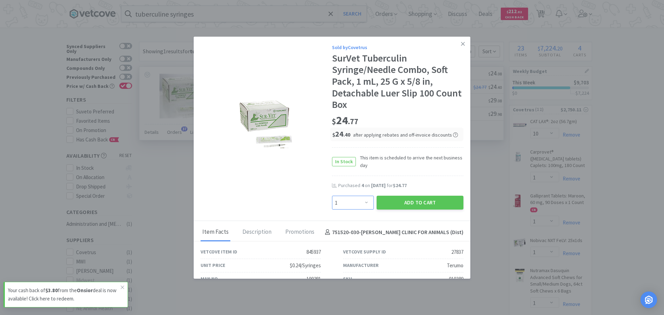
click at [354, 200] on select "Enter Quantity 1 2 3 4 5 6 7 8 9 10 11 12 13 14 15 16 17 18 19 20 Enter Quantity" at bounding box center [353, 203] width 42 height 14
select select "4"
click at [332, 196] on select "Enter Quantity 1 2 3 4 5 6 7 8 9 10 11 12 13 14 15 16 17 18 19 20 Enter Quantity" at bounding box center [353, 203] width 42 height 14
click at [407, 207] on button "Add to Cart" at bounding box center [419, 203] width 87 height 14
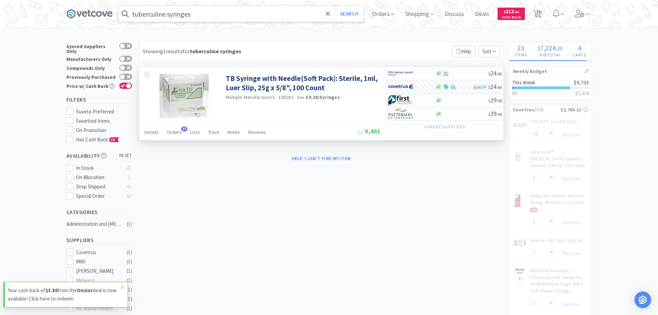
select select "4"
click at [207, 19] on input "tuberculine syringes" at bounding box center [240, 14] width 245 height 16
select select "1"
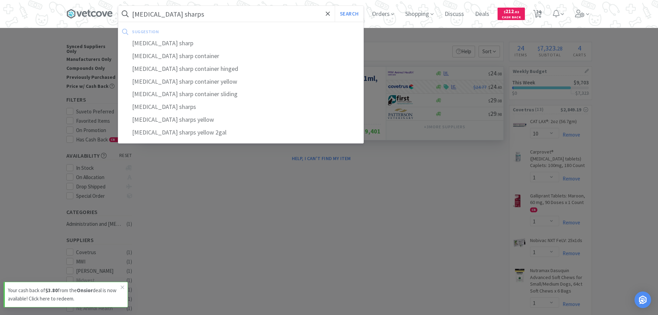
type input "[MEDICAL_DATA] sharps"
click at [335, 6] on button "Search" at bounding box center [349, 14] width 29 height 16
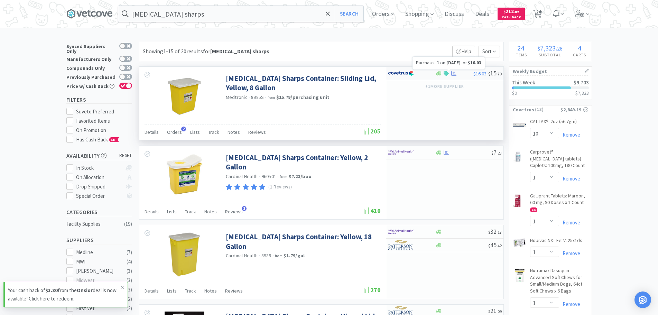
click at [454, 76] on icon at bounding box center [453, 73] width 5 height 5
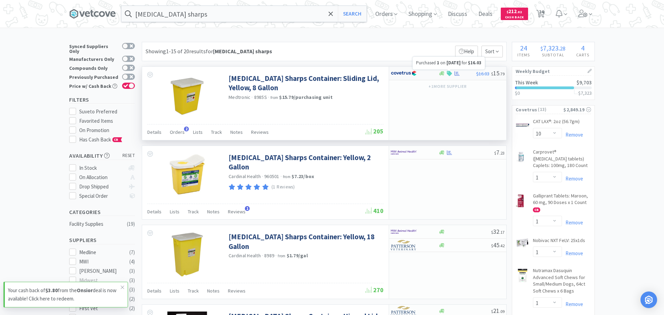
select select "1"
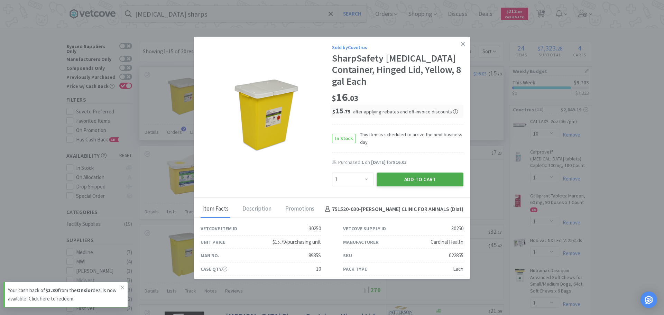
click at [431, 179] on button "Add to Cart" at bounding box center [419, 179] width 87 height 14
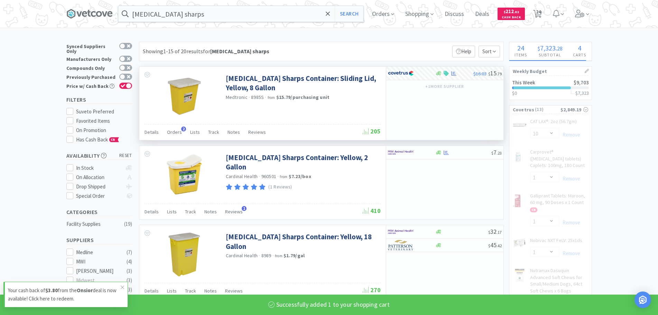
select select "2"
select select "4"
select select "1"
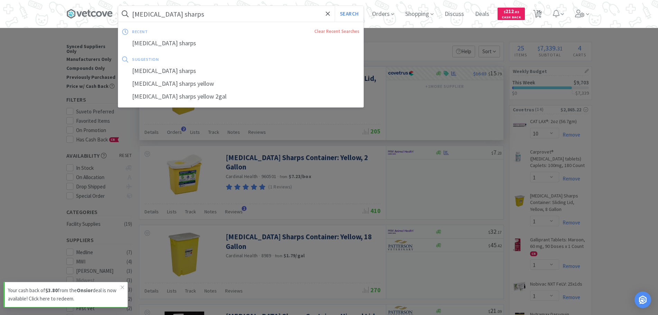
click at [198, 19] on input "[MEDICAL_DATA] sharps" at bounding box center [240, 14] width 245 height 16
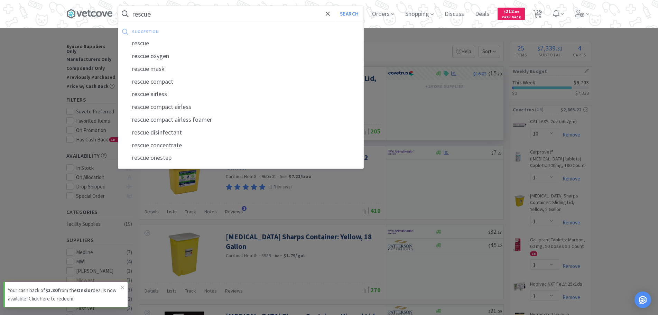
type input "rescue"
click at [335, 6] on button "Search" at bounding box center [349, 14] width 29 height 16
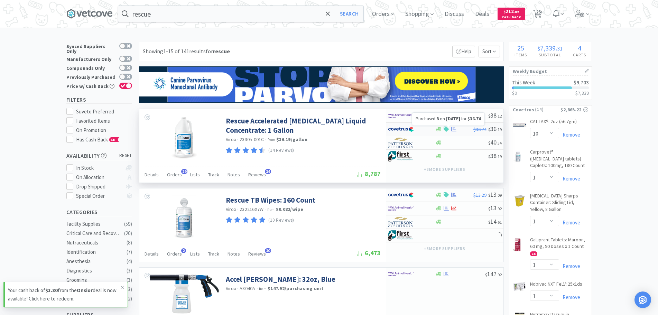
click at [449, 128] on div at bounding box center [446, 129] width 7 height 5
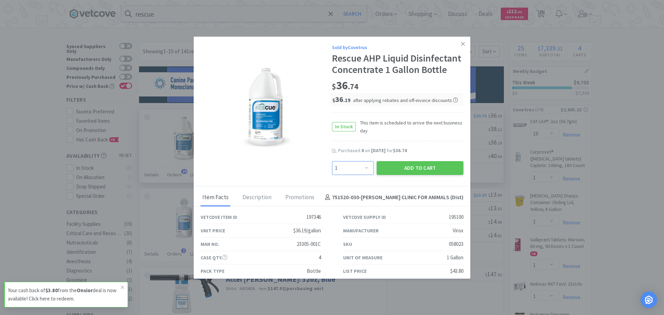
click at [365, 175] on select "Enter Quantity 1 2 3 4 5 6 7 8 9 10 11 12 13 14 15 16 17 18 19 20 Enter Quantity" at bounding box center [353, 168] width 42 height 14
select select "4"
click at [332, 172] on select "Enter Quantity 1 2 3 4 5 6 7 8 9 10 11 12 13 14 15 16 17 18 19 20 Enter Quantity" at bounding box center [353, 168] width 42 height 14
click at [441, 175] on button "Add to Cart" at bounding box center [419, 168] width 87 height 14
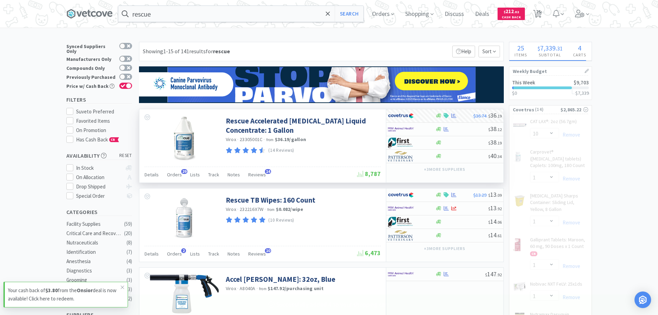
select select "4"
select select "2"
select select "4"
select select "1"
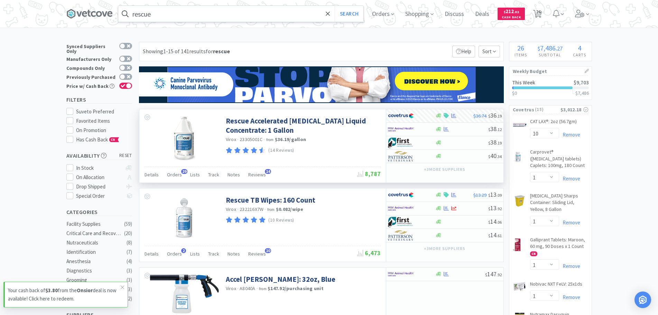
click at [191, 14] on input "rescue" at bounding box center [240, 14] width 245 height 16
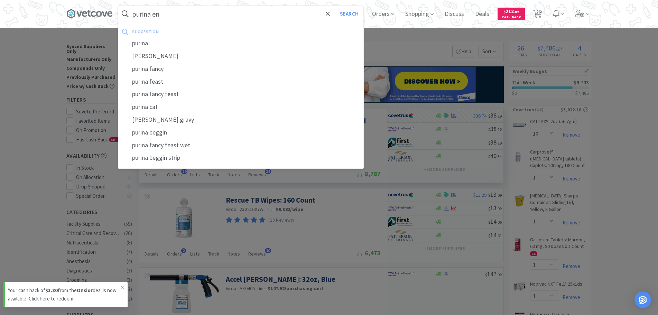
type input "purina en"
click at [335, 6] on button "Search" at bounding box center [349, 14] width 29 height 16
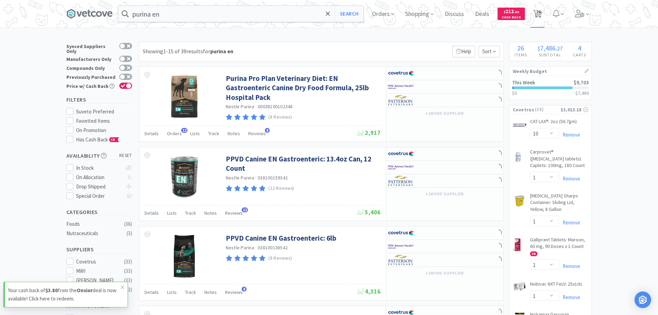
click at [541, 13] on span "26" at bounding box center [538, 12] width 5 height 28
select select "1"
select select "10"
select select "30"
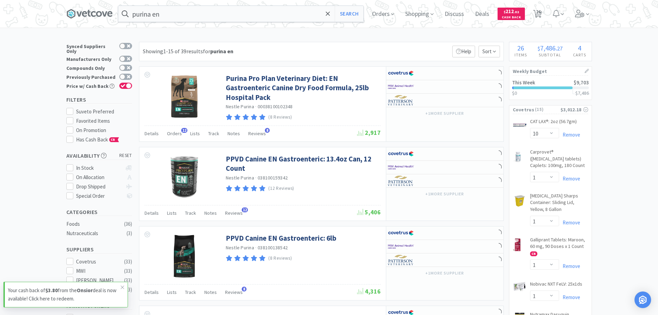
select select "1"
select select "2"
select select "1"
select select "10"
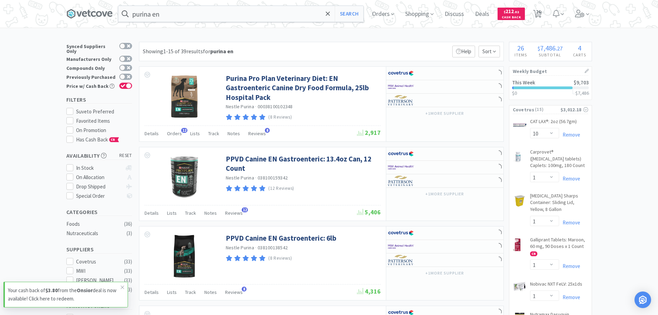
select select "1"
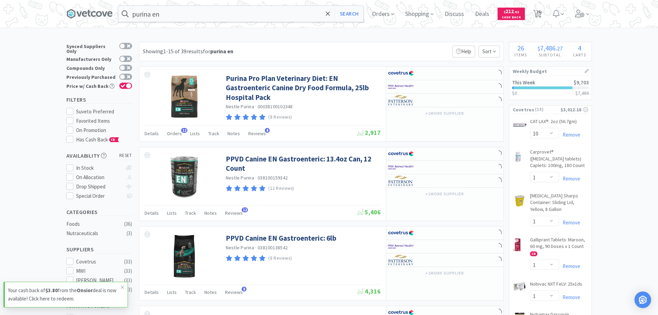
select select "1"
select select "4"
select select "1"
select select "2"
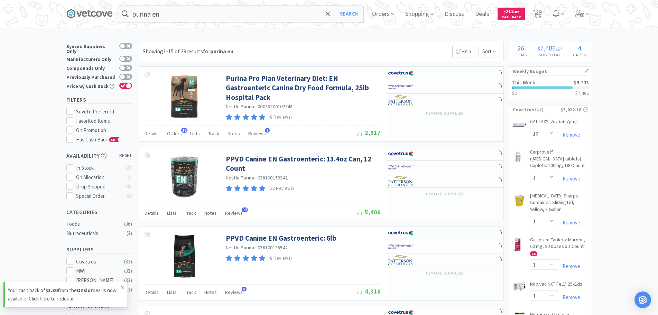
select select "4"
select select "1"
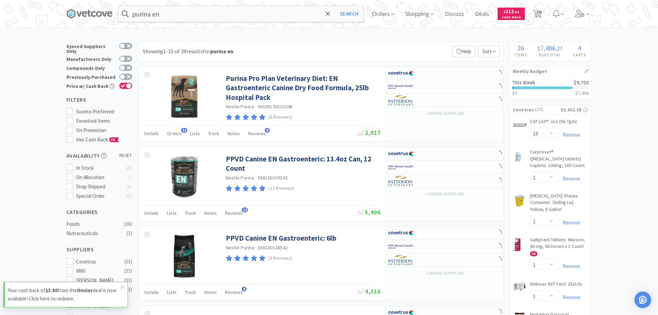
select select "1"
select select "3"
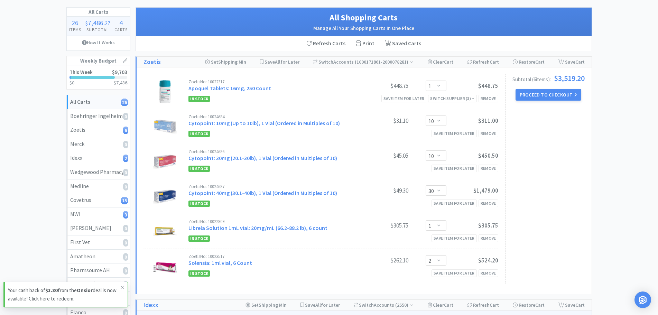
scroll to position [69, 0]
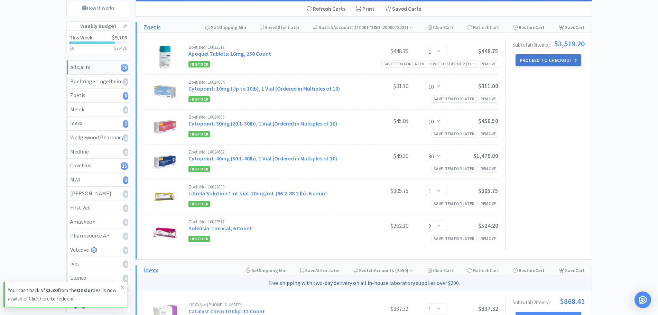
click at [528, 63] on button "Proceed to Checkout" at bounding box center [548, 60] width 66 height 12
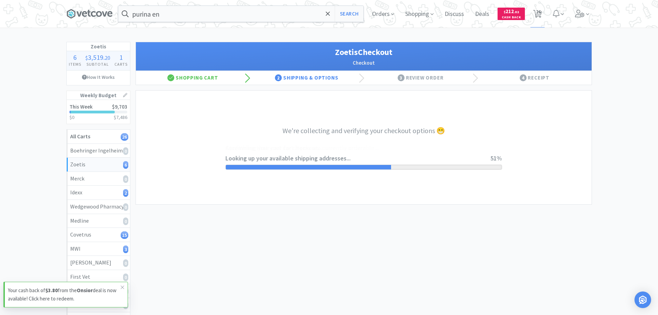
select select "invoice"
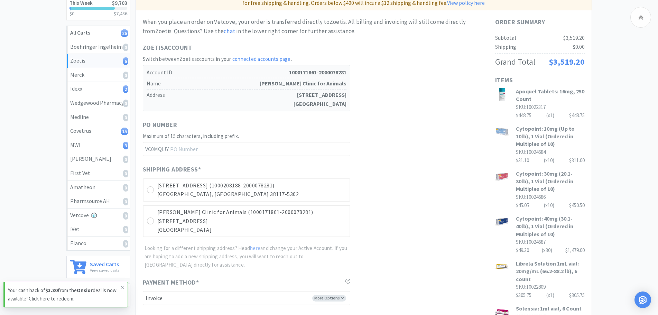
scroll to position [138, 0]
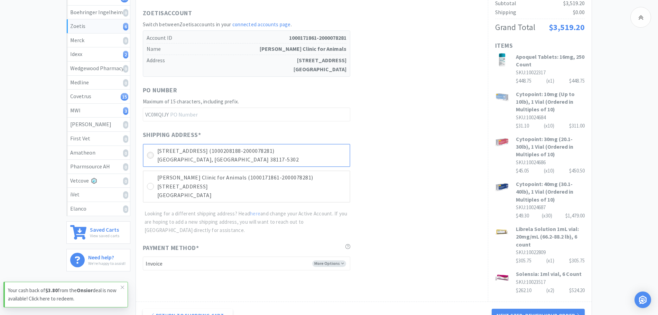
click at [150, 154] on icon at bounding box center [150, 155] width 5 height 5
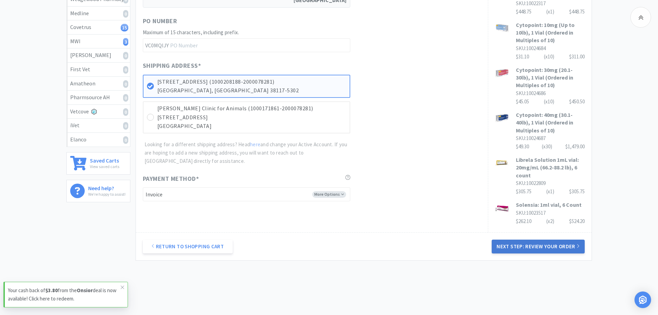
click at [558, 248] on button "Next Step: Review Your Order" at bounding box center [538, 247] width 93 height 14
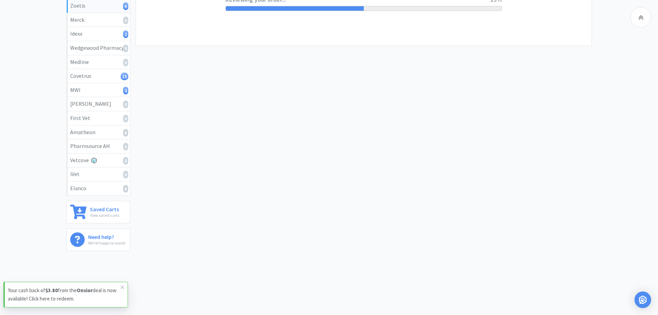
scroll to position [0, 0]
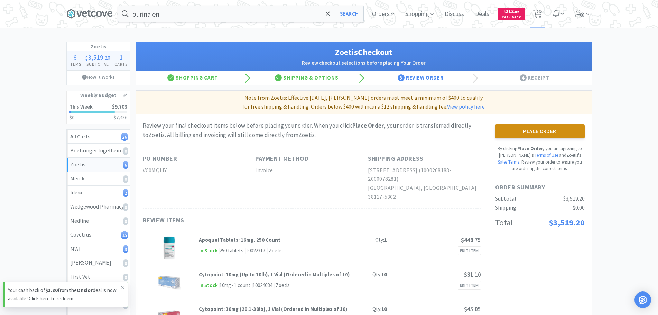
click at [534, 130] on button "Place Order" at bounding box center [540, 131] width 90 height 14
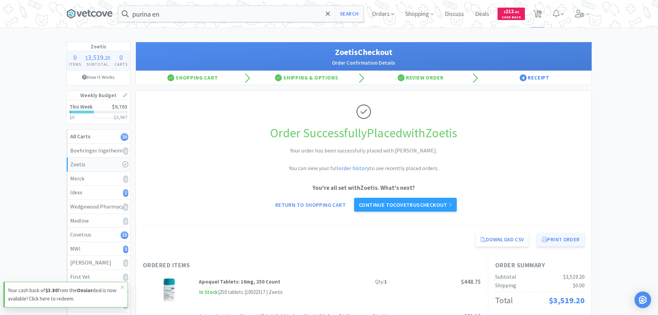
click at [562, 243] on button "Print Order" at bounding box center [560, 240] width 47 height 14
click at [538, 11] on span "20" at bounding box center [538, 12] width 5 height 28
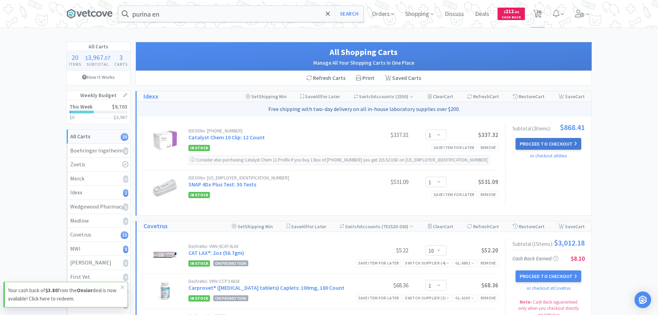
click at [557, 144] on button "Proceed to Checkout" at bounding box center [548, 144] width 66 height 12
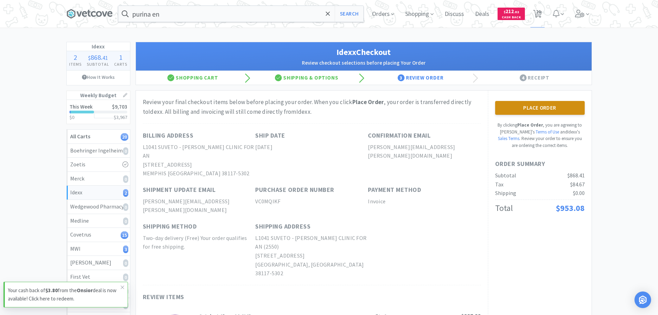
click at [528, 110] on button "Place Order" at bounding box center [540, 108] width 90 height 14
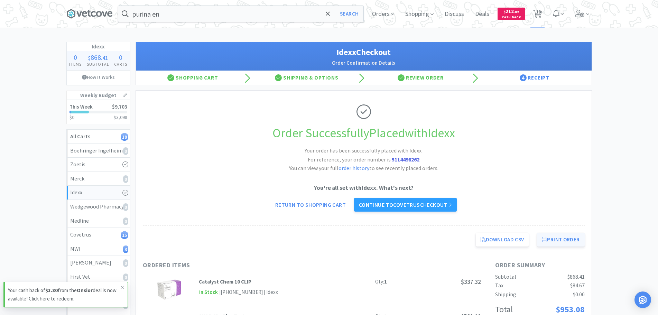
click at [547, 241] on button "Print Order" at bounding box center [560, 240] width 47 height 14
click at [534, 15] on icon at bounding box center [537, 14] width 9 height 8
select select "10"
select select "1"
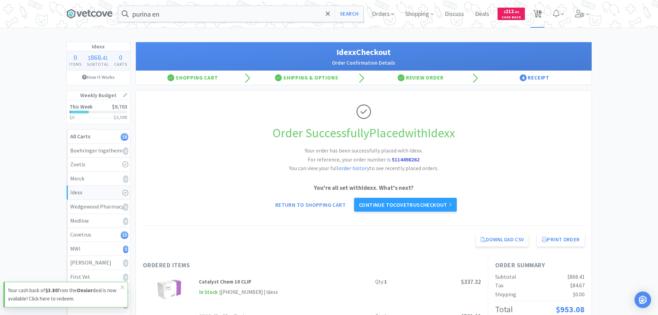
select select "1"
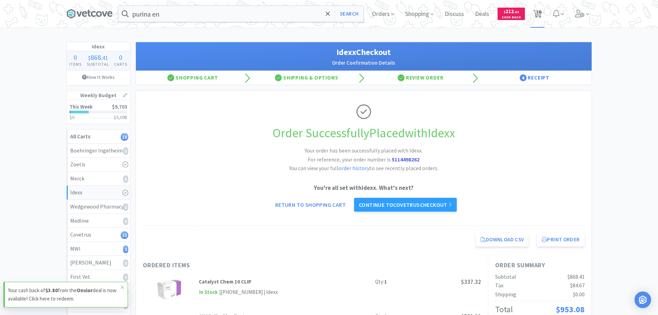
select select "4"
select select "1"
select select "2"
select select "4"
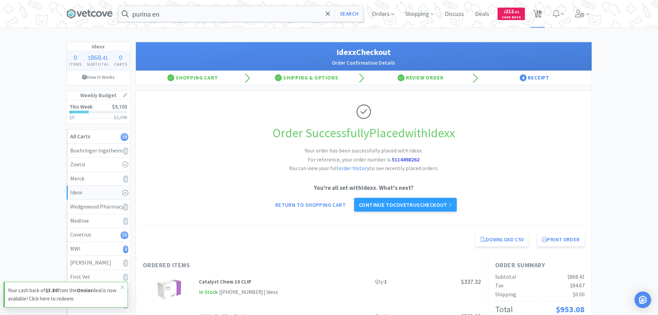
select select "1"
select select "3"
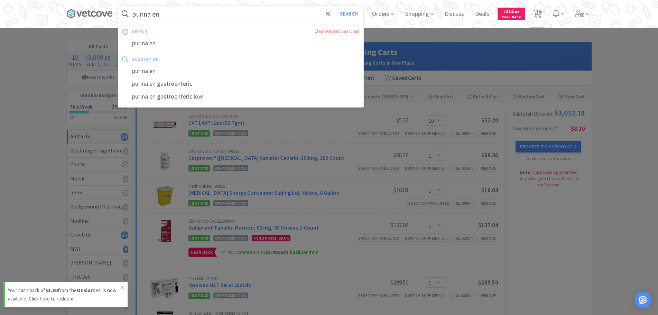
click at [177, 13] on input "purina en" at bounding box center [240, 14] width 245 height 16
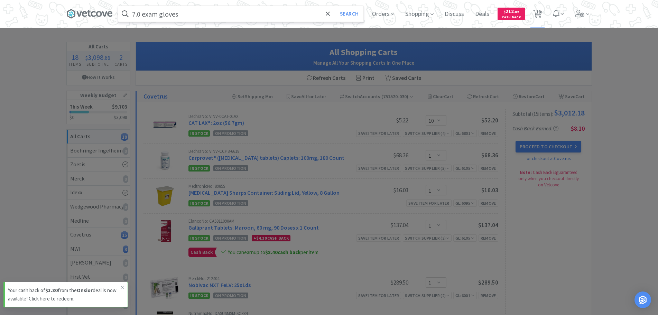
type input "7.0 exam gloves"
click at [335, 6] on button "Search" at bounding box center [349, 14] width 29 height 16
select select "10"
select select "1"
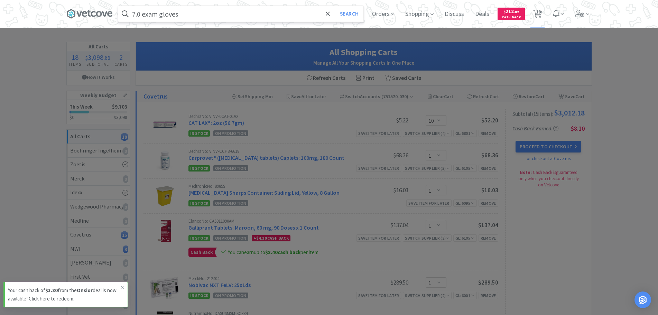
select select "1"
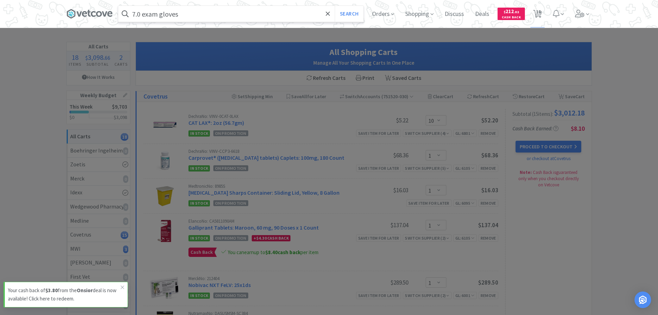
select select "4"
select select "1"
select select "2"
select select "4"
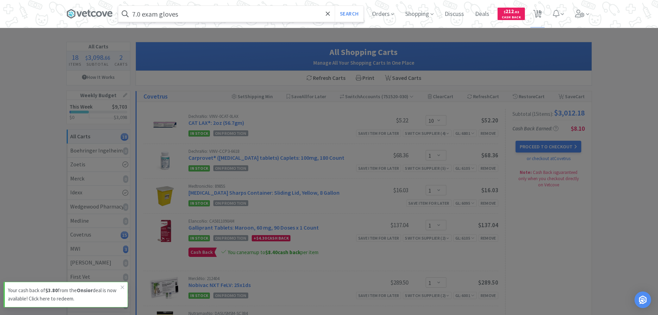
select select "1"
select select "3"
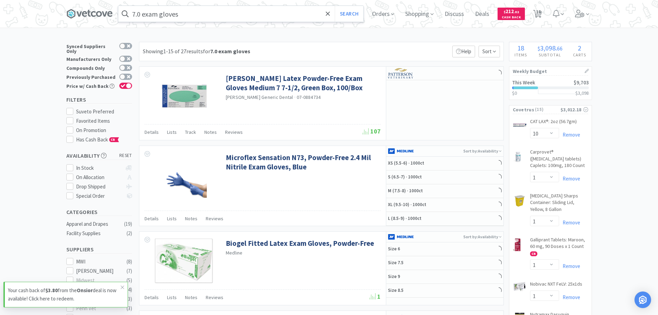
click at [194, 16] on input "7.0 exam gloves" at bounding box center [240, 14] width 245 height 16
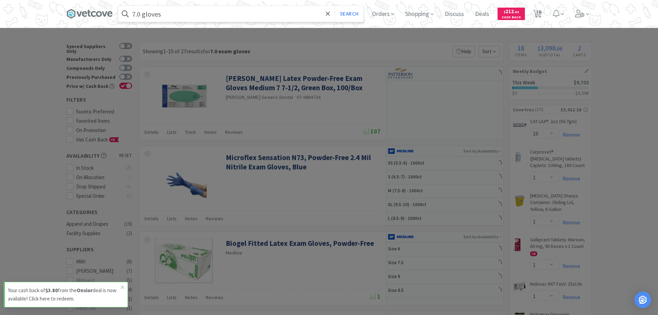
click at [335, 6] on button "Search" at bounding box center [349, 14] width 29 height 16
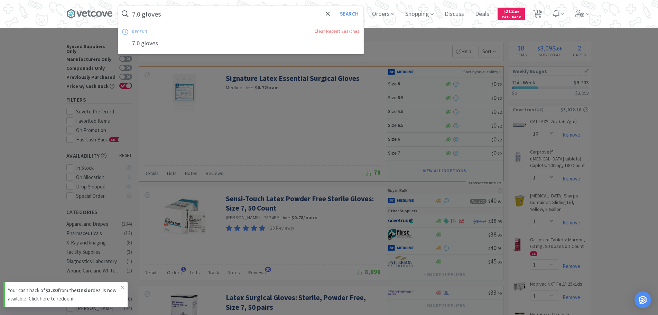
click at [176, 14] on input "7.0 gloves" at bounding box center [240, 14] width 245 height 16
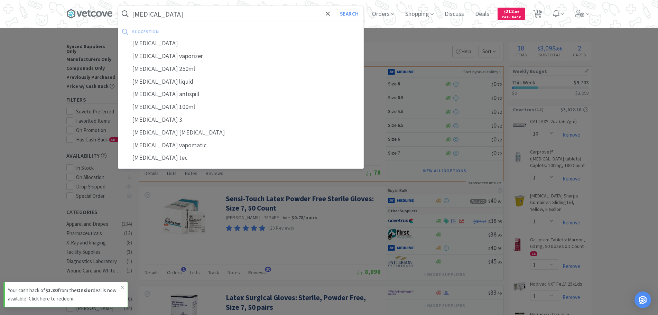
type input "[MEDICAL_DATA]"
click at [335, 6] on button "Search" at bounding box center [349, 14] width 29 height 16
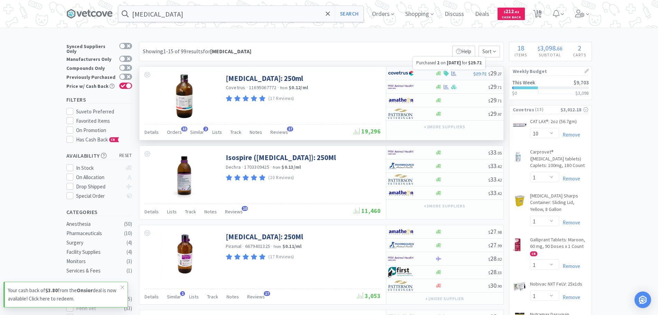
click at [454, 74] on icon at bounding box center [453, 73] width 5 height 4
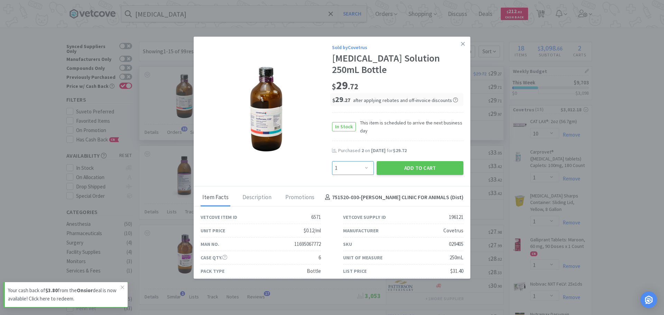
click at [337, 167] on select "Enter Quantity 1 2 3 4 5 6 7 8 9 10 11 12 13 14 15 16 17 18 19 20 Enter Quantity" at bounding box center [353, 168] width 42 height 14
select select "2"
click at [332, 161] on select "Enter Quantity 1 2 3 4 5 6 7 8 9 10 11 12 13 14 15 16 17 18 19 20 Enter Quantity" at bounding box center [353, 168] width 42 height 14
click at [415, 168] on button "Add to Cart" at bounding box center [419, 168] width 87 height 14
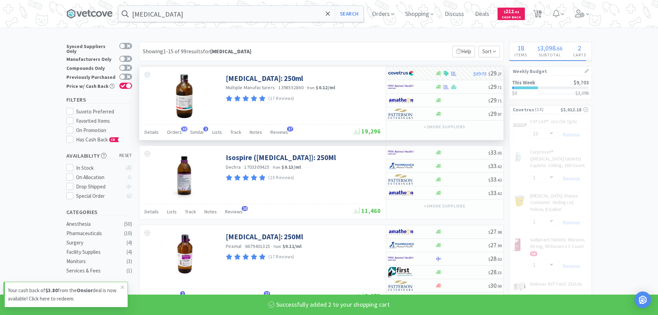
select select "2"
select select "1"
select select "4"
select select "2"
select select "4"
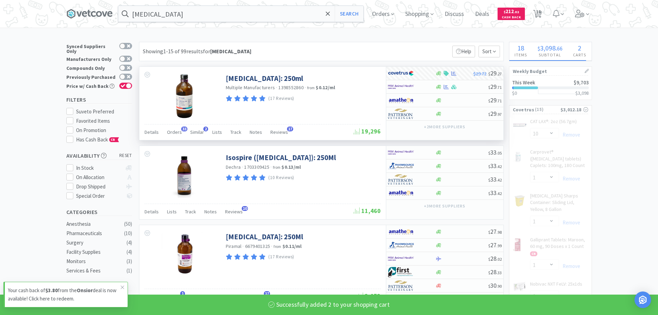
select select "1"
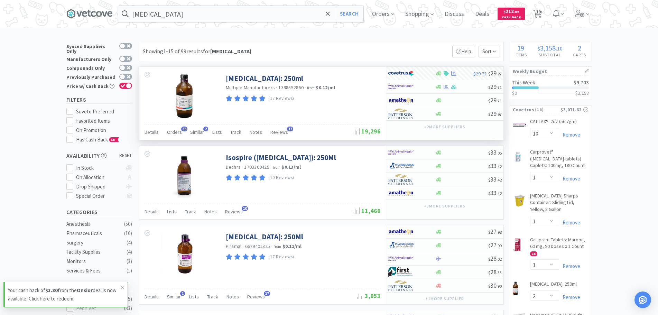
click at [198, 26] on div "[MEDICAL_DATA] Search Orders Shopping Discuss Discuss Deals Deals $ 212 . 82 Ca…" at bounding box center [328, 14] width 525 height 28
click at [193, 16] on input "[MEDICAL_DATA]" at bounding box center [240, 14] width 245 height 16
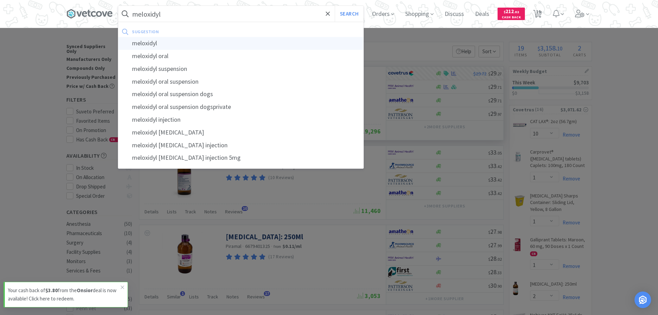
type input "meloxidyl"
click at [155, 39] on div "meloxidyl" at bounding box center [240, 43] width 245 height 13
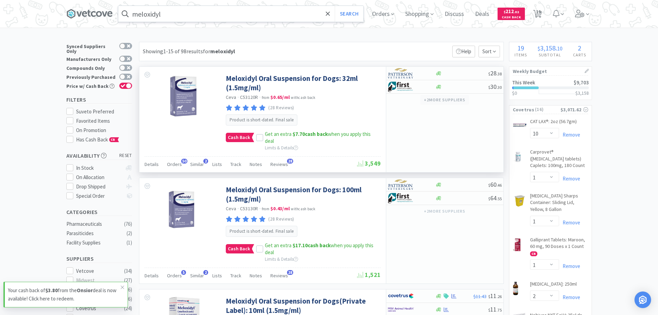
click at [431, 100] on button "+ 2 more supplier s" at bounding box center [444, 100] width 48 height 10
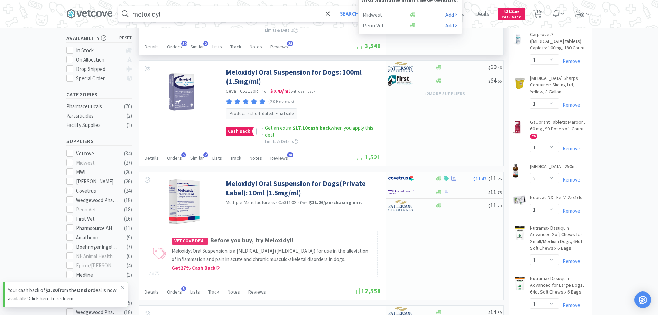
scroll to position [138, 0]
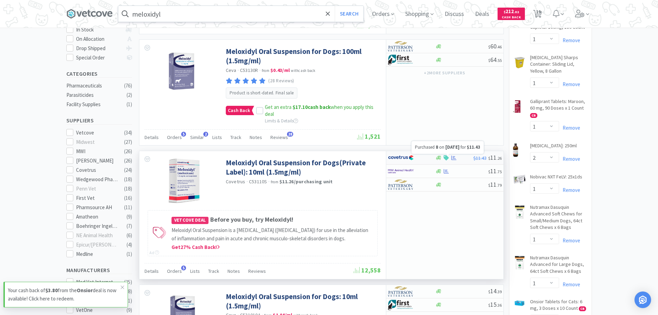
click at [453, 157] on icon at bounding box center [453, 157] width 5 height 5
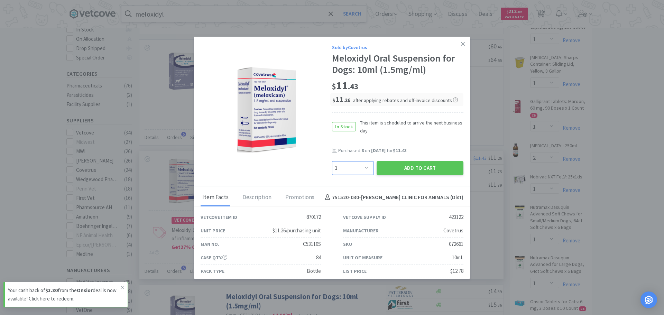
click at [355, 166] on select "Enter Quantity 1 2 3 4 5 6 7 8 9 10 11 12 13 14 15 16 17 18 19 20 Enter Quantity" at bounding box center [353, 168] width 42 height 14
select select "6"
click at [332, 161] on select "Enter Quantity 1 2 3 4 5 6 7 8 9 10 11 12 13 14 15 16 17 18 19 20 Enter Quantity" at bounding box center [353, 168] width 42 height 14
click at [381, 169] on button "Add to Cart" at bounding box center [419, 168] width 87 height 14
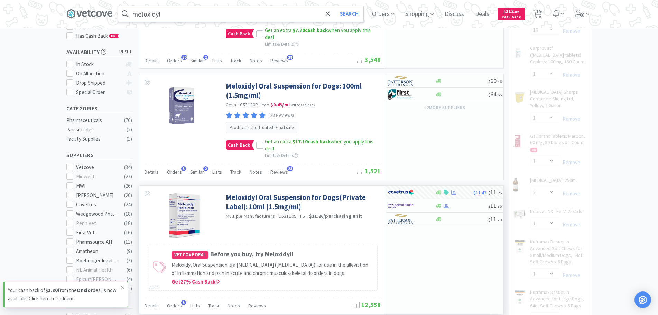
select select "6"
select select "1"
select select "4"
select select "2"
select select "4"
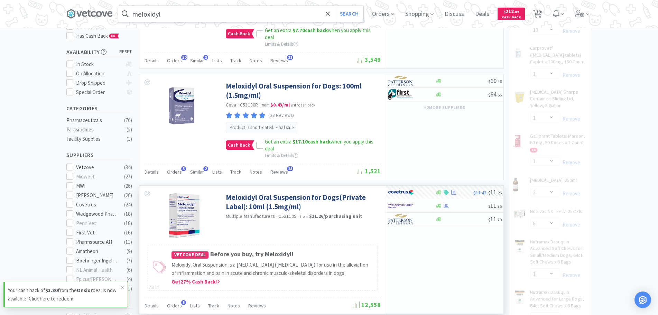
select select "1"
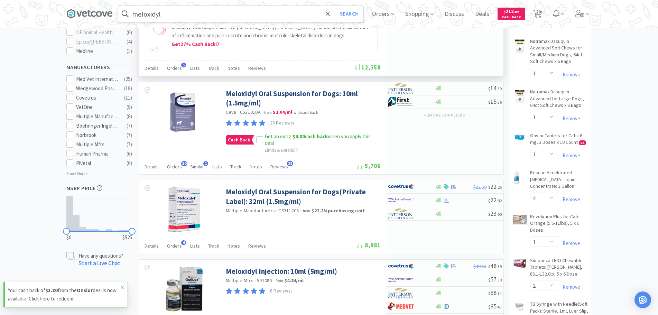
scroll to position [346, 0]
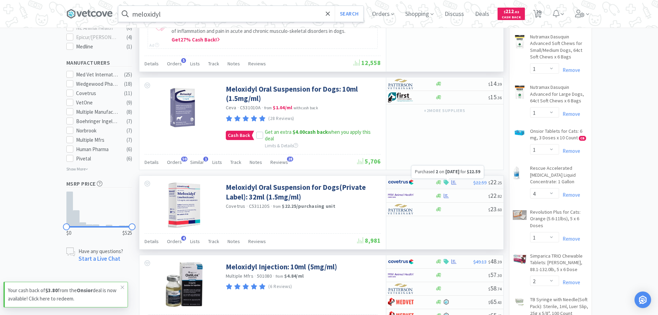
click at [454, 182] on icon at bounding box center [453, 182] width 5 height 4
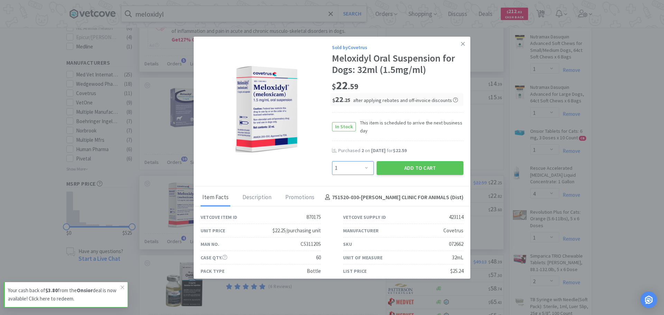
click at [353, 169] on select "Enter Quantity 1 2 3 4 5 6 7 8 9 10 11 12 13 14 15 16 17 18 19 20 Enter Quantity" at bounding box center [353, 168] width 42 height 14
select select "2"
click at [332, 161] on select "Enter Quantity 1 2 3 4 5 6 7 8 9 10 11 12 13 14 15 16 17 18 19 20 Enter Quantity" at bounding box center [353, 168] width 42 height 14
click at [405, 164] on button "Add to Cart" at bounding box center [419, 168] width 87 height 14
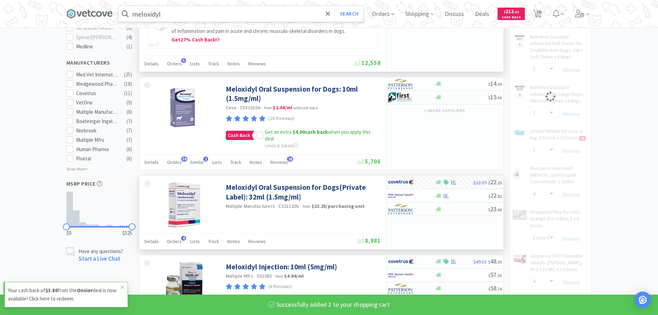
select select "2"
select select "1"
select select "4"
select select "2"
select select "4"
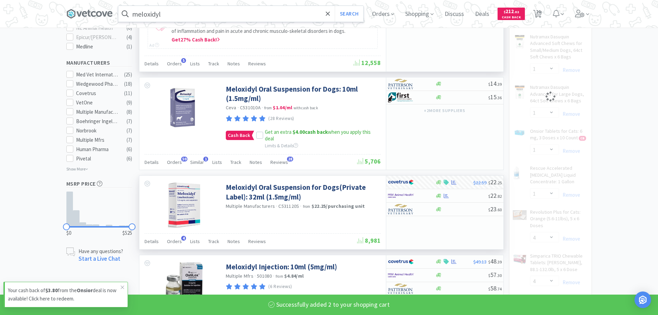
select select "1"
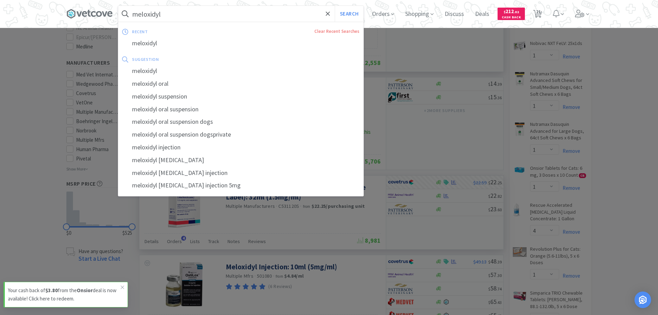
click at [170, 12] on input "meloxidyl" at bounding box center [240, 14] width 245 height 16
type input "b"
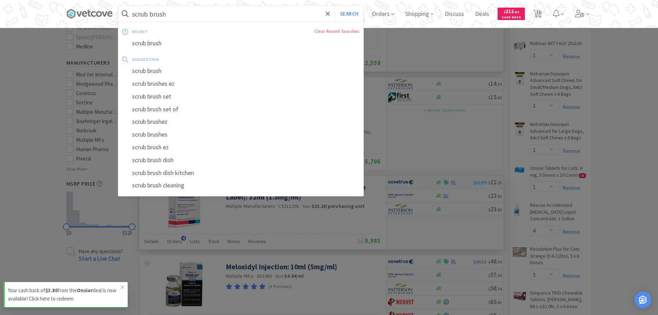
type input "scrub brush"
click at [335, 6] on button "Search" at bounding box center [349, 14] width 29 height 16
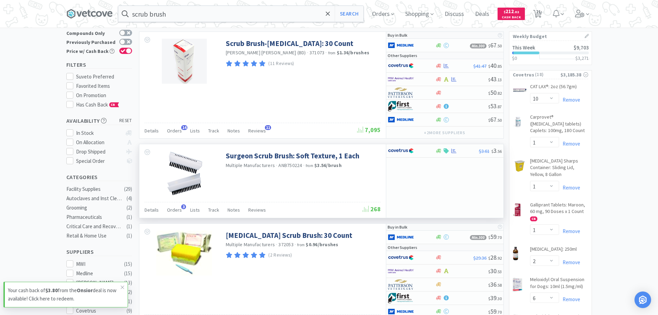
scroll to position [35, 0]
